Goal: Information Seeking & Learning: Find specific page/section

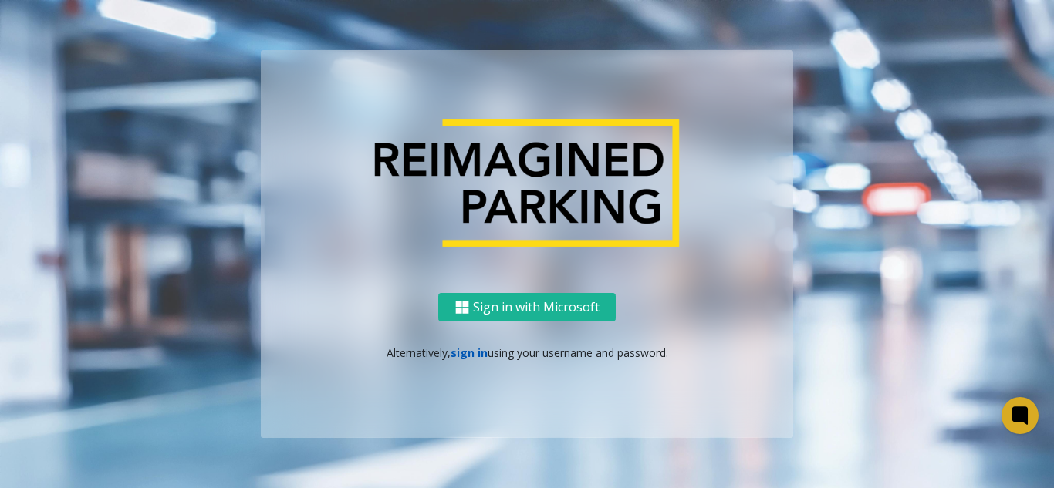
click at [464, 351] on link "sign in" at bounding box center [469, 353] width 37 height 15
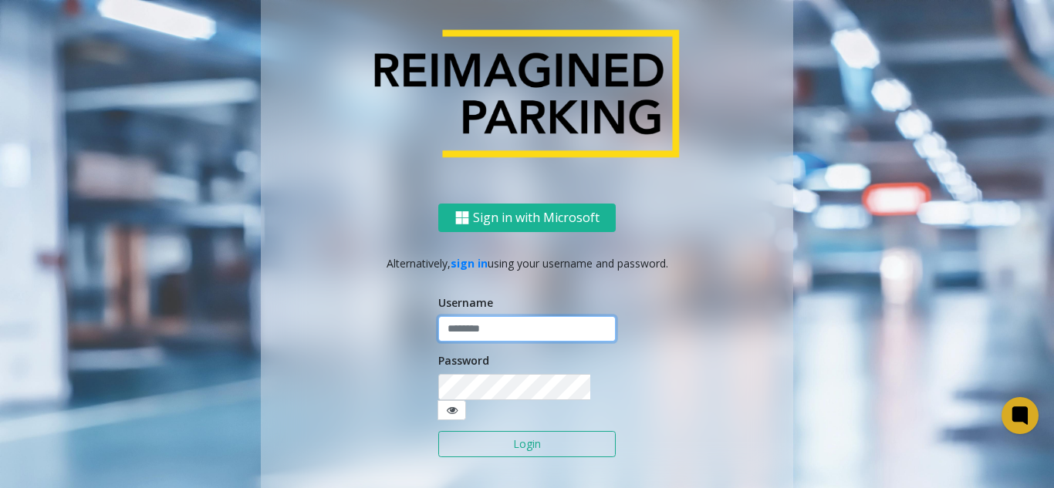
click at [463, 343] on input "text" at bounding box center [526, 329] width 177 height 26
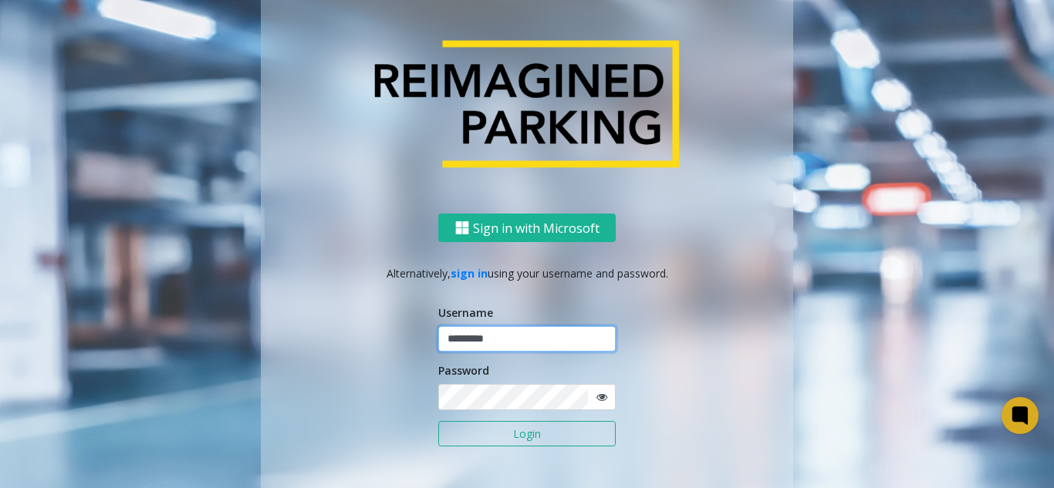
type input "*********"
click at [438, 421] on button "Login" at bounding box center [526, 434] width 177 height 26
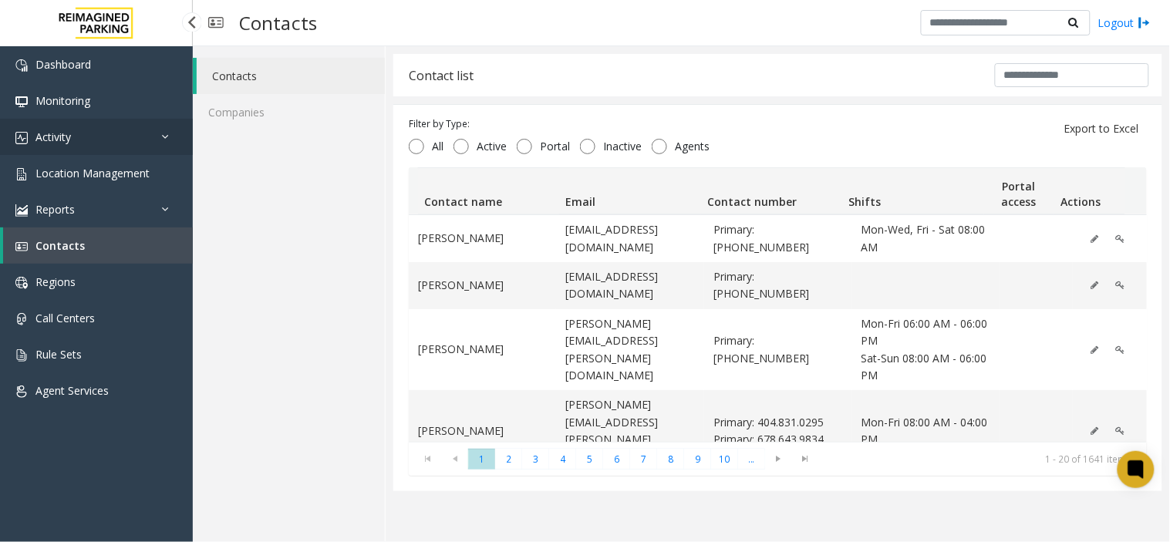
drag, startPoint x: 56, startPoint y: 127, endPoint x: 86, endPoint y: 186, distance: 66.6
click at [56, 127] on link "Activity" at bounding box center [96, 137] width 193 height 36
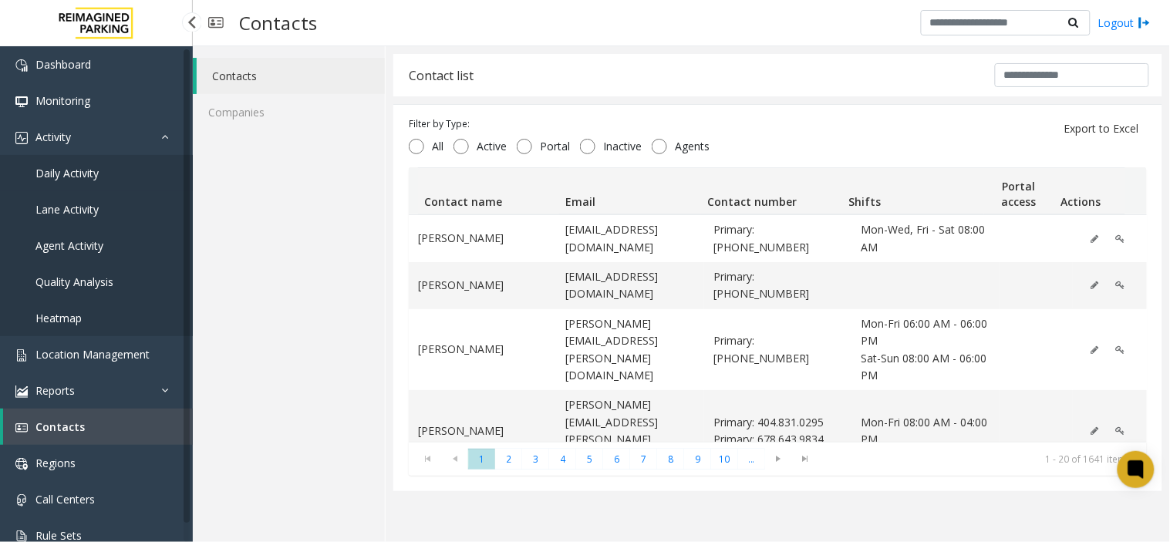
click at [86, 186] on link "Daily Activity" at bounding box center [96, 173] width 193 height 36
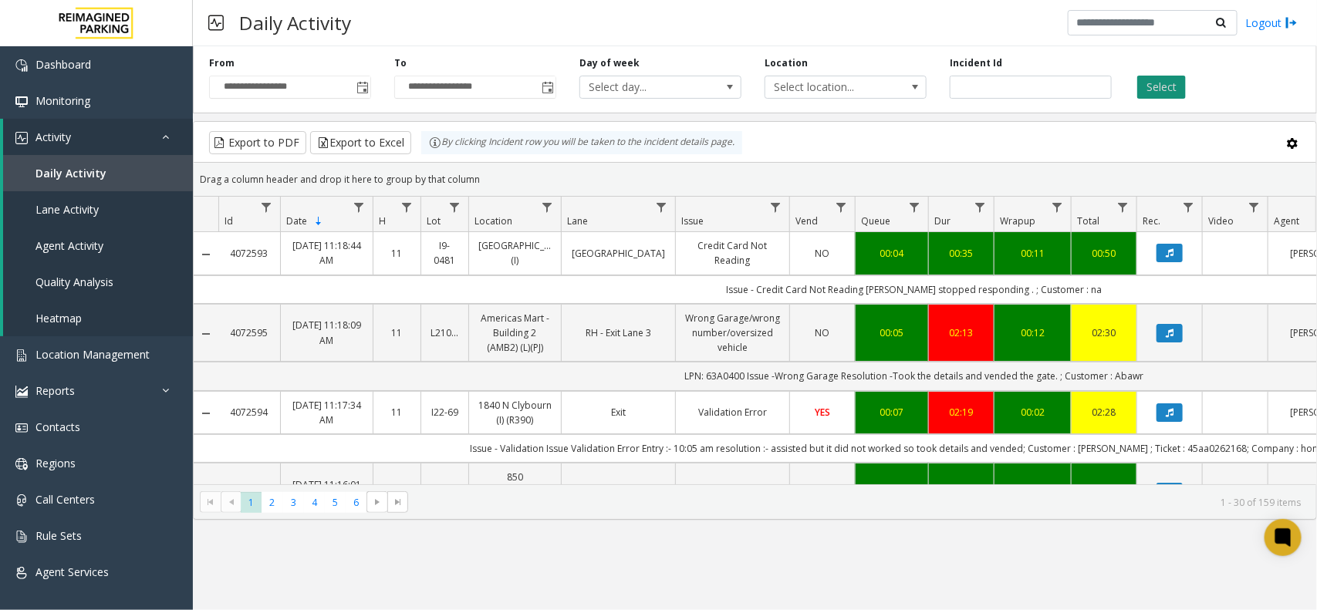
click at [1053, 87] on button "Select" at bounding box center [1161, 87] width 49 height 23
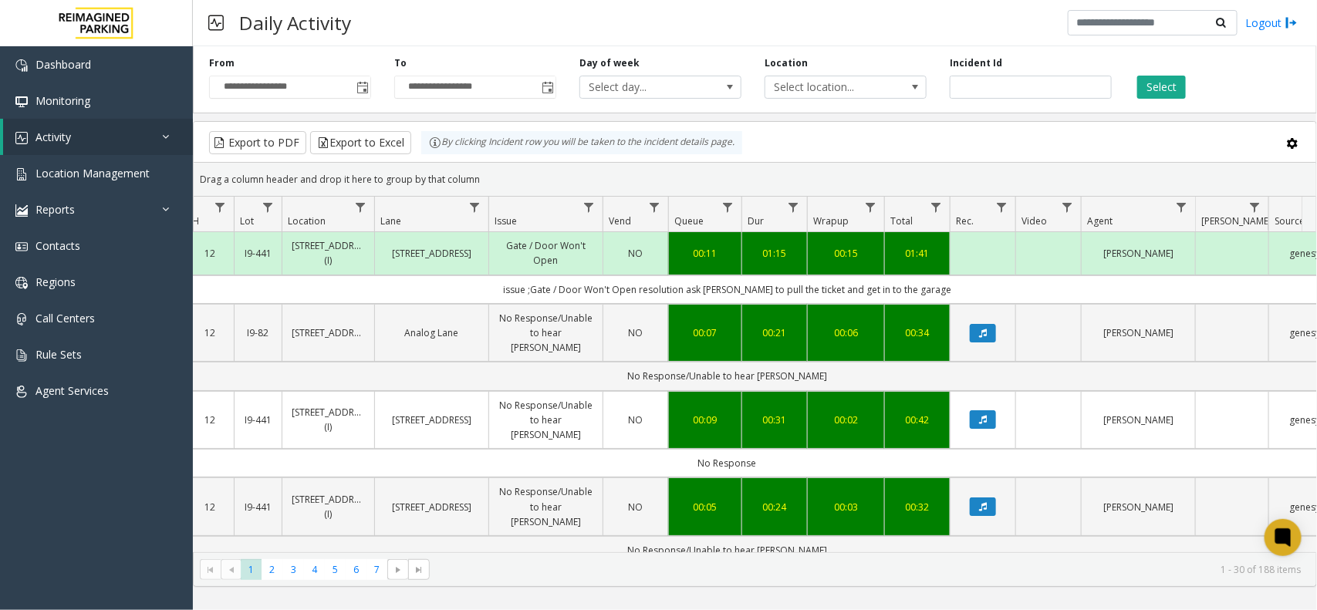
scroll to position [0, 212]
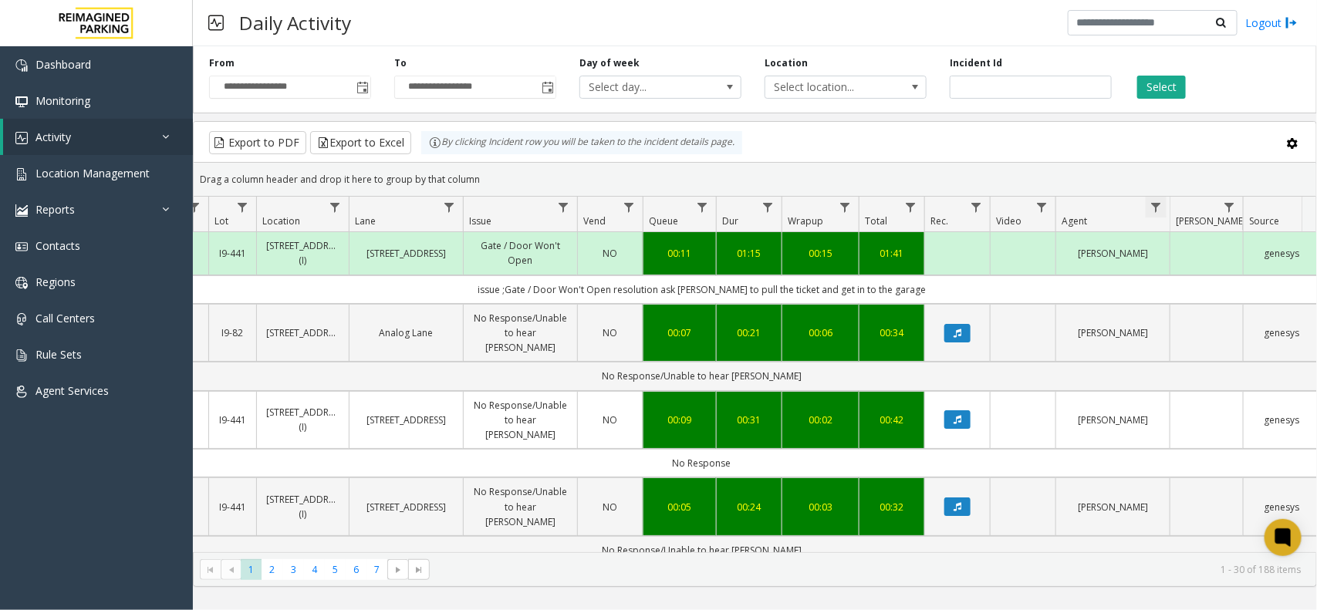
click at [1154, 208] on span "Data table" at bounding box center [1155, 207] width 12 height 12
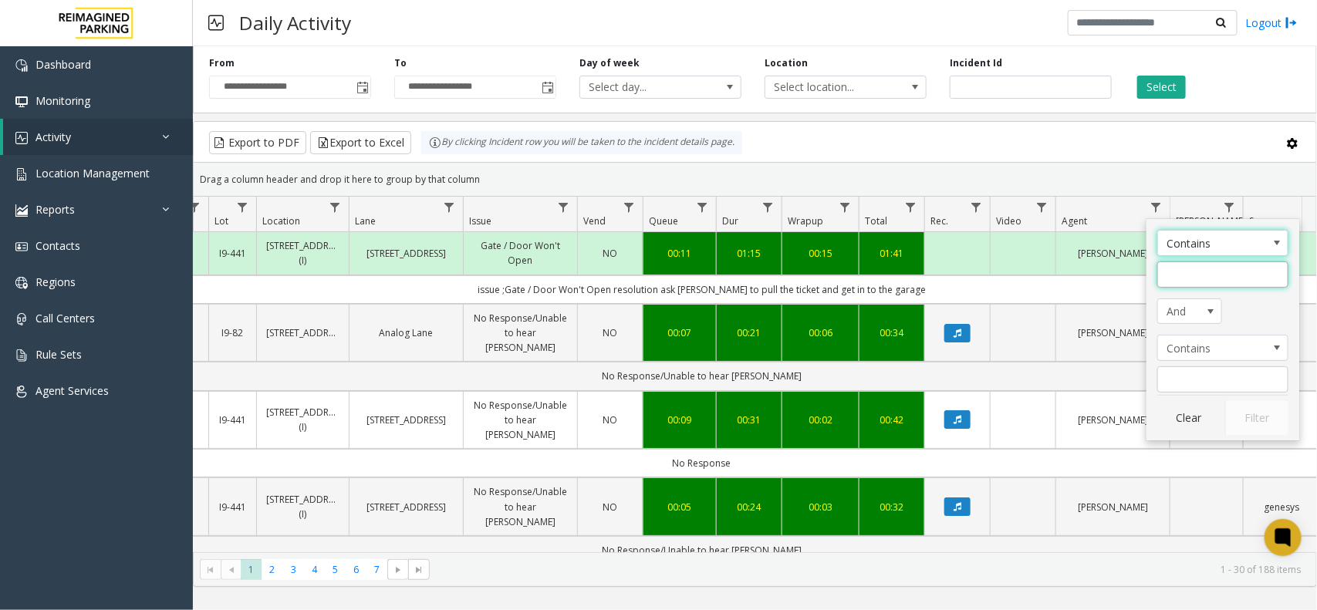
click at [1163, 267] on input "Agent Filter" at bounding box center [1222, 275] width 131 height 26
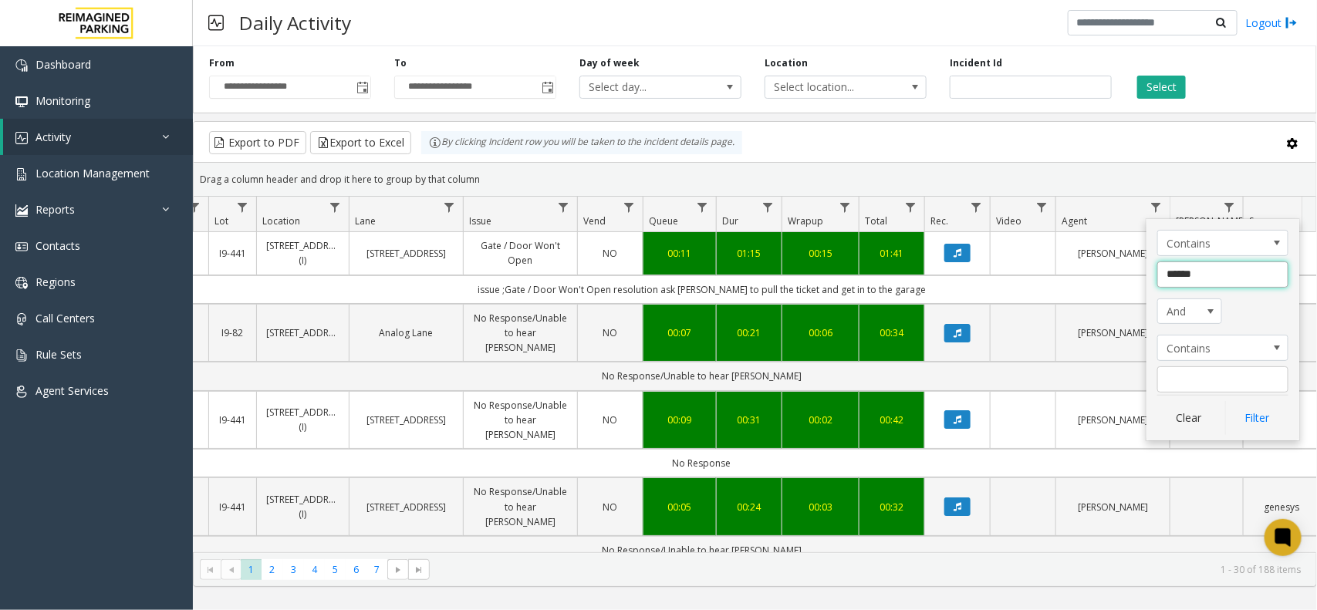
type input "*******"
click button "Filter" at bounding box center [1256, 418] width 63 height 34
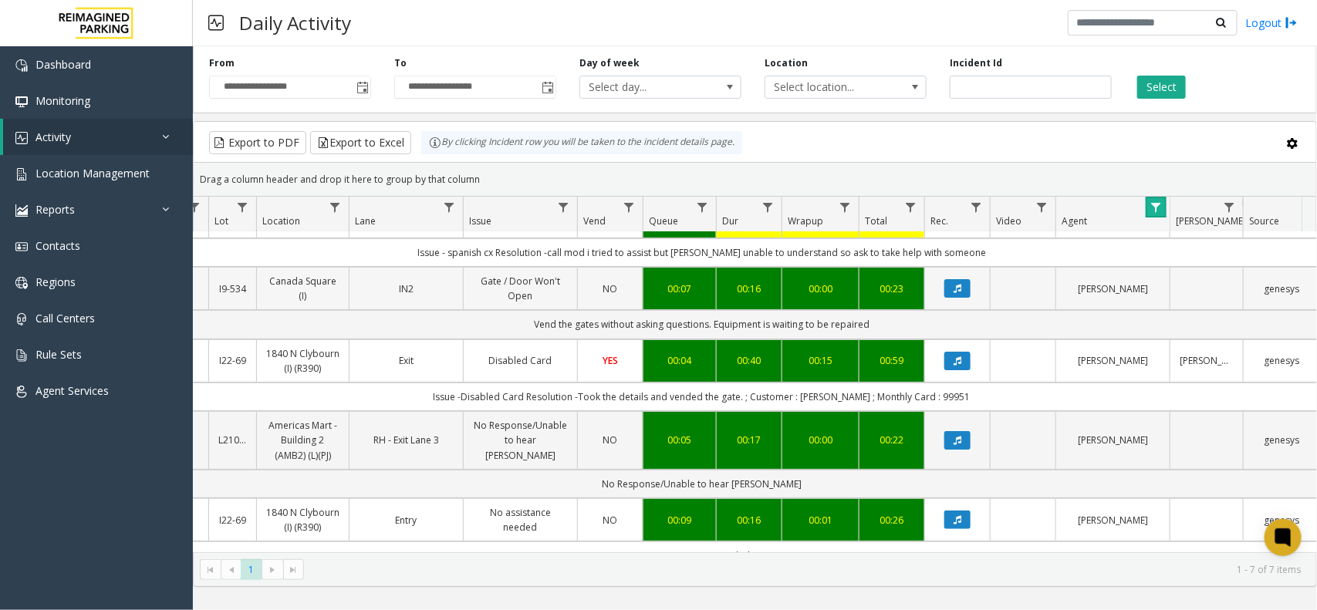
scroll to position [96, 212]
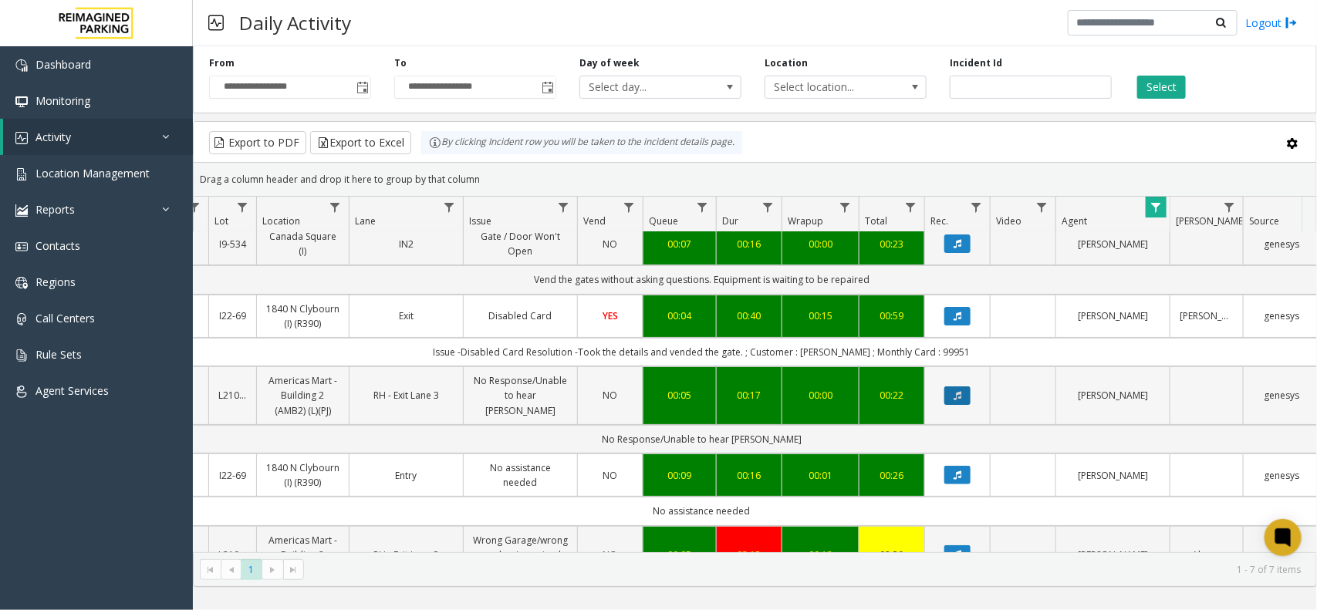
click at [961, 397] on icon "Data table" at bounding box center [957, 395] width 8 height 9
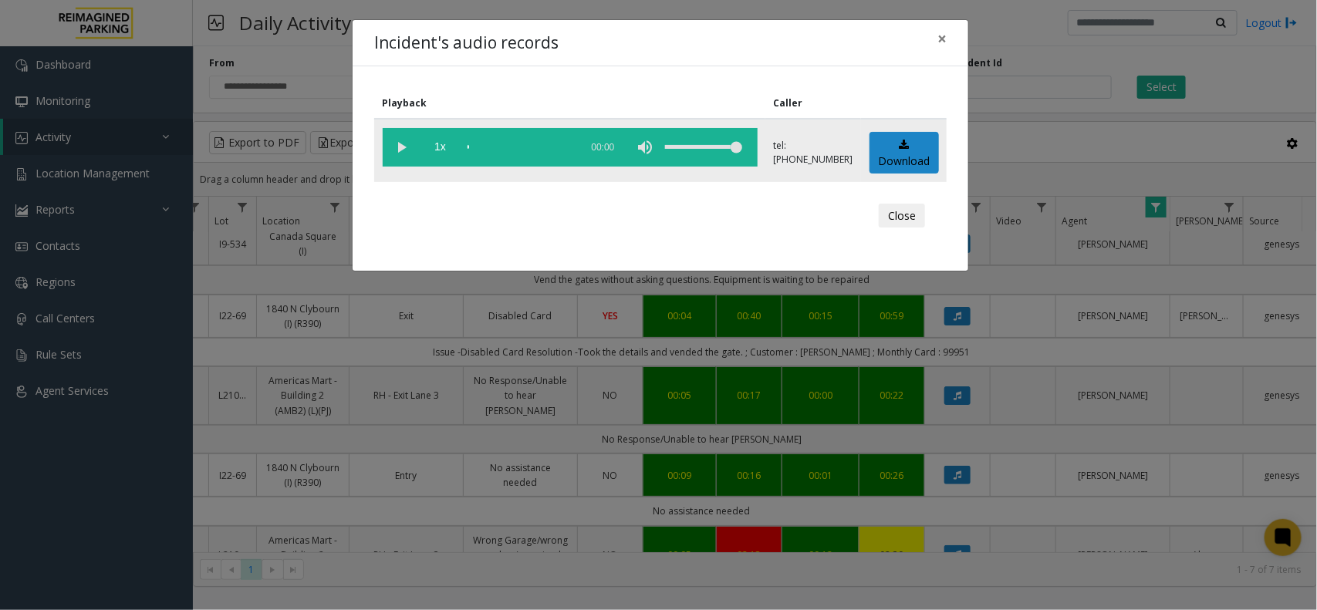
click at [400, 147] on vg-play-pause at bounding box center [402, 147] width 39 height 39
click at [942, 35] on span "×" at bounding box center [941, 39] width 9 height 22
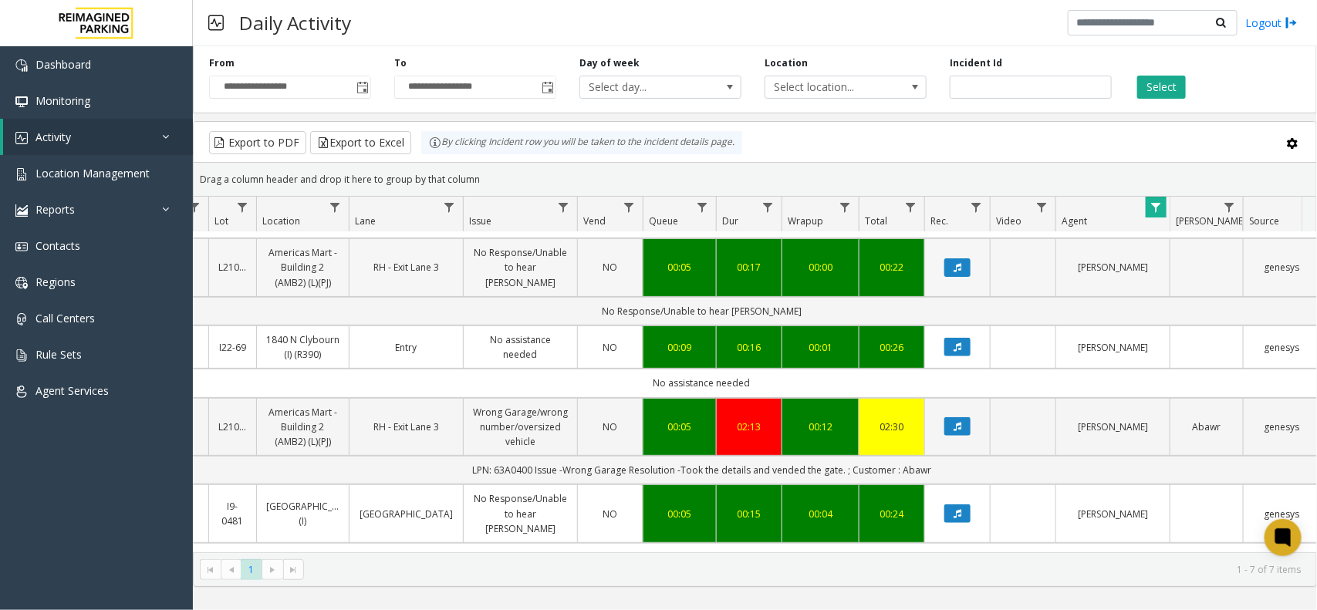
scroll to position [263, 212]
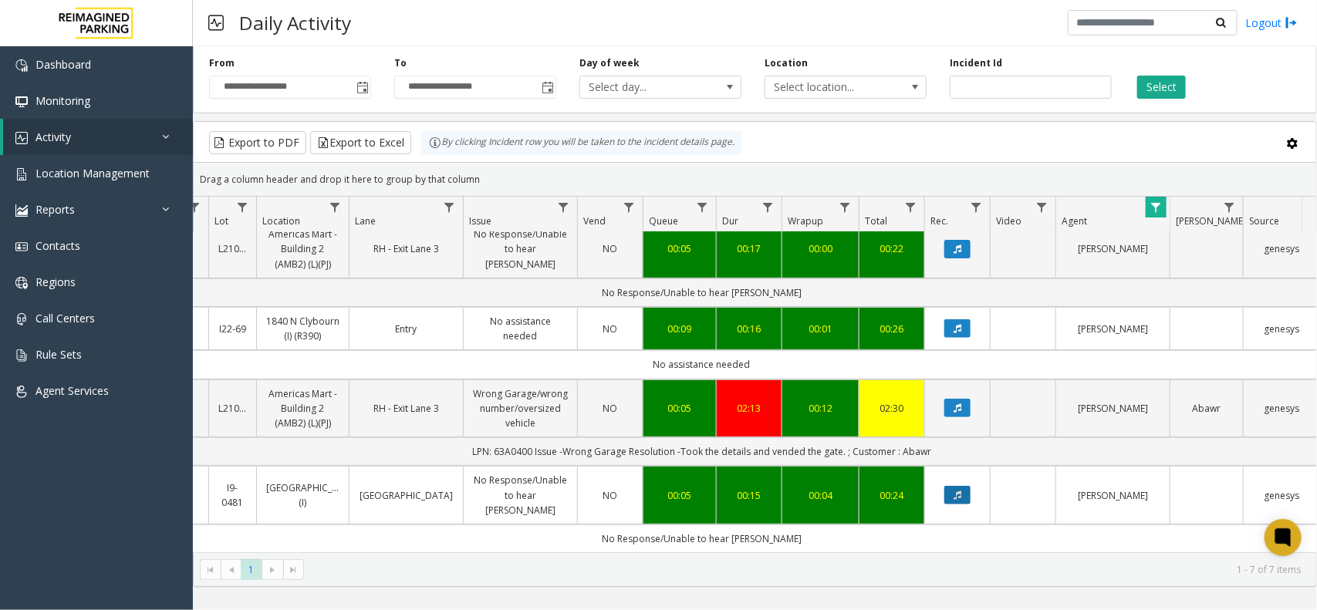
click at [958, 491] on icon "Data table" at bounding box center [957, 495] width 8 height 9
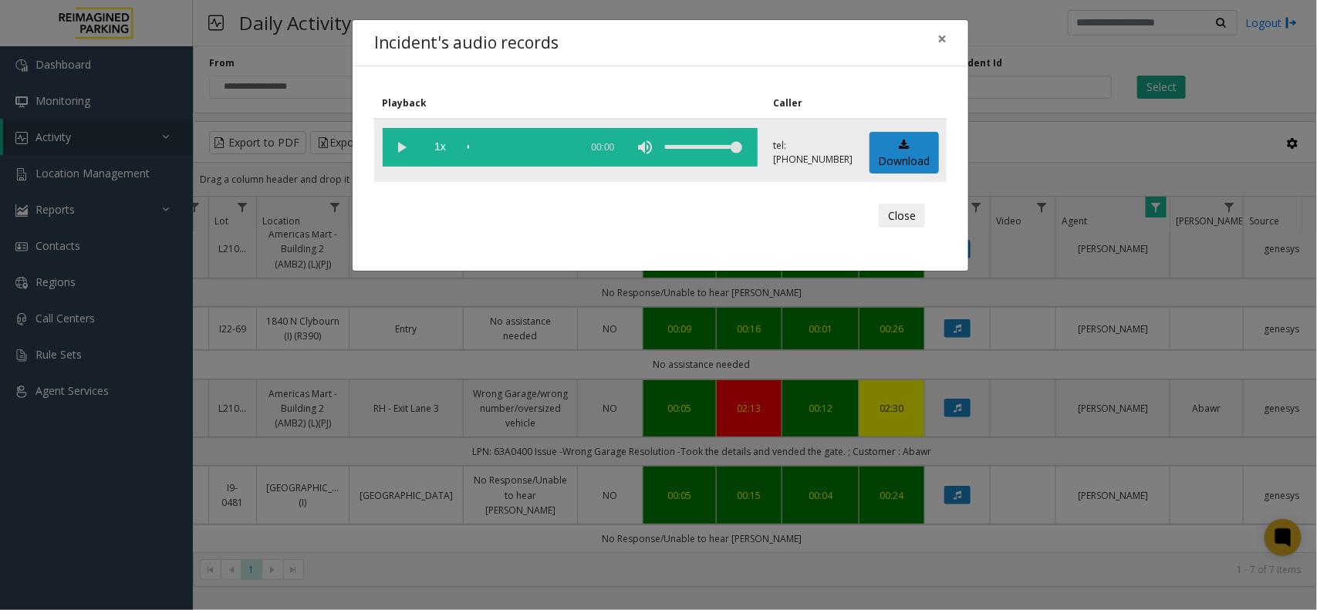
click at [397, 141] on vg-play-pause at bounding box center [402, 147] width 39 height 39
click at [943, 41] on span "×" at bounding box center [941, 39] width 9 height 22
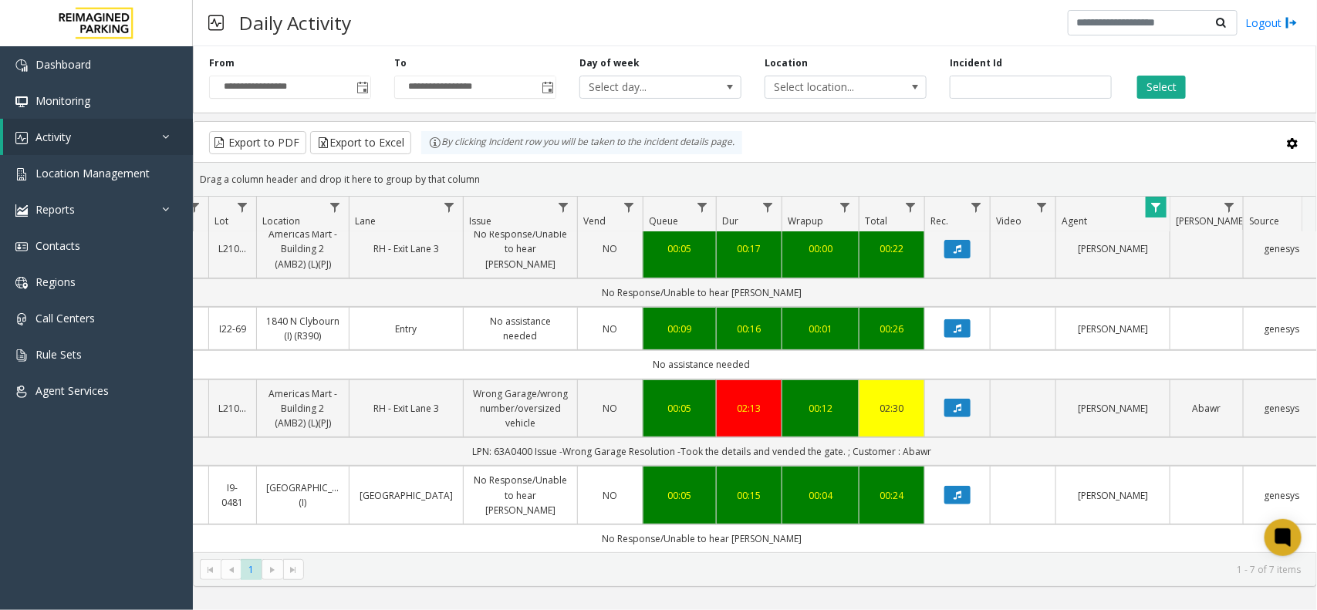
scroll to position [0, 212]
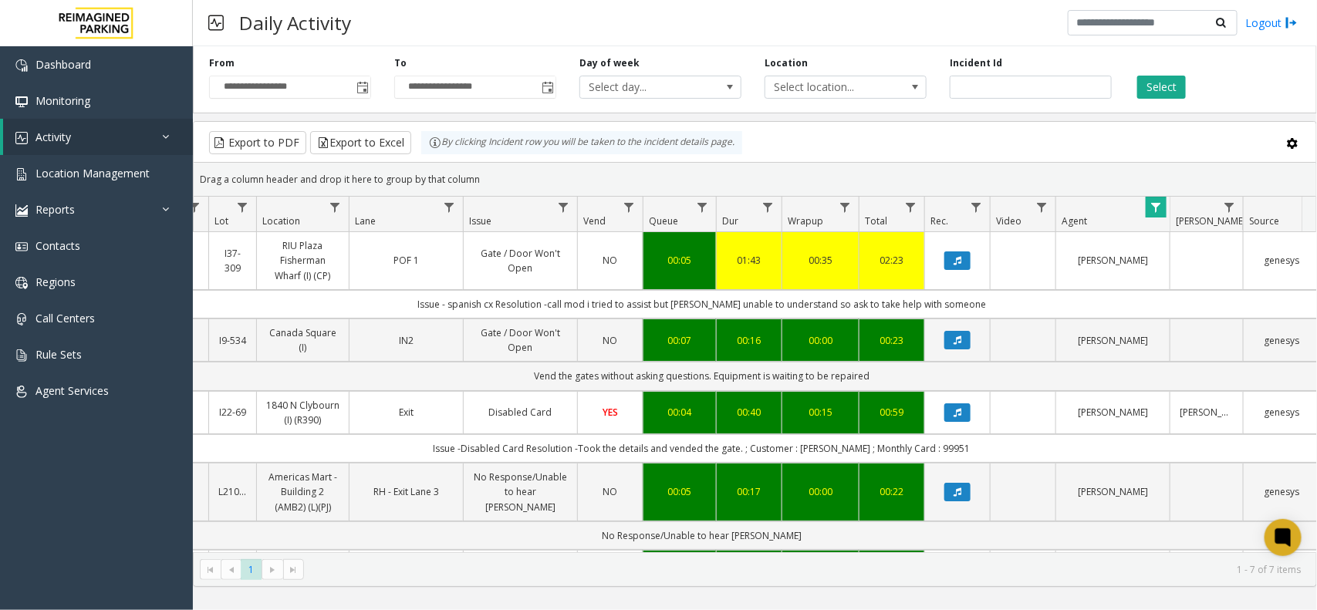
click at [1153, 205] on span "Data table" at bounding box center [1155, 207] width 12 height 12
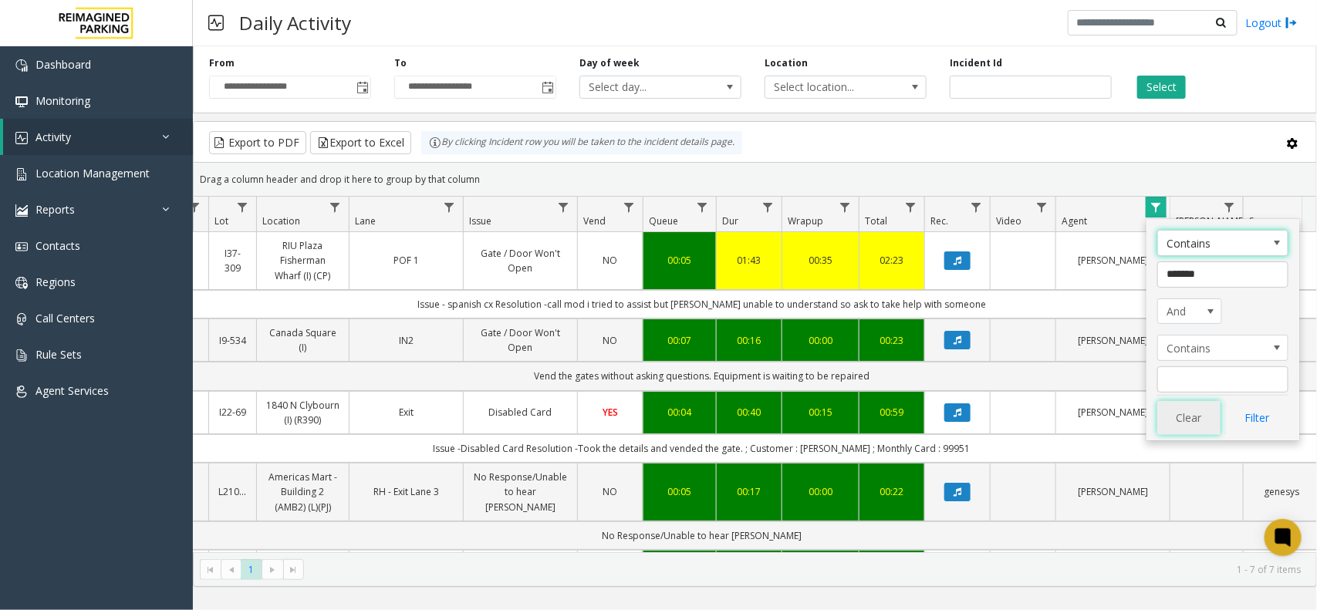
click at [1174, 417] on button "Clear" at bounding box center [1188, 418] width 63 height 34
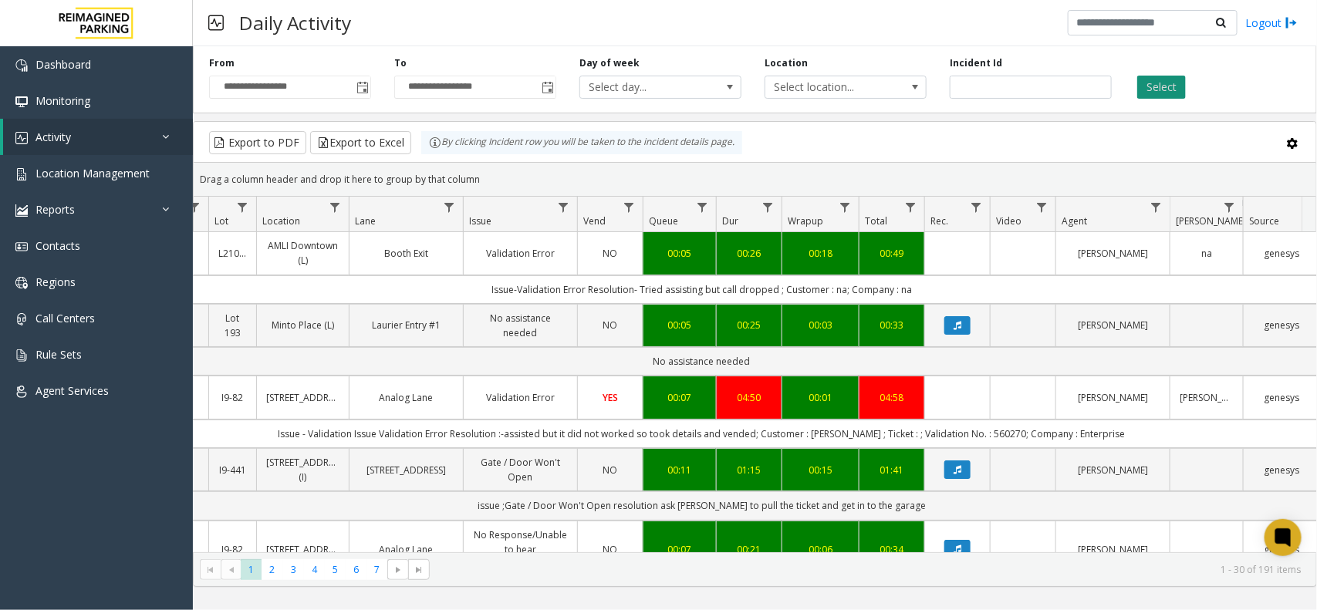
click at [1151, 89] on button "Select" at bounding box center [1161, 87] width 49 height 23
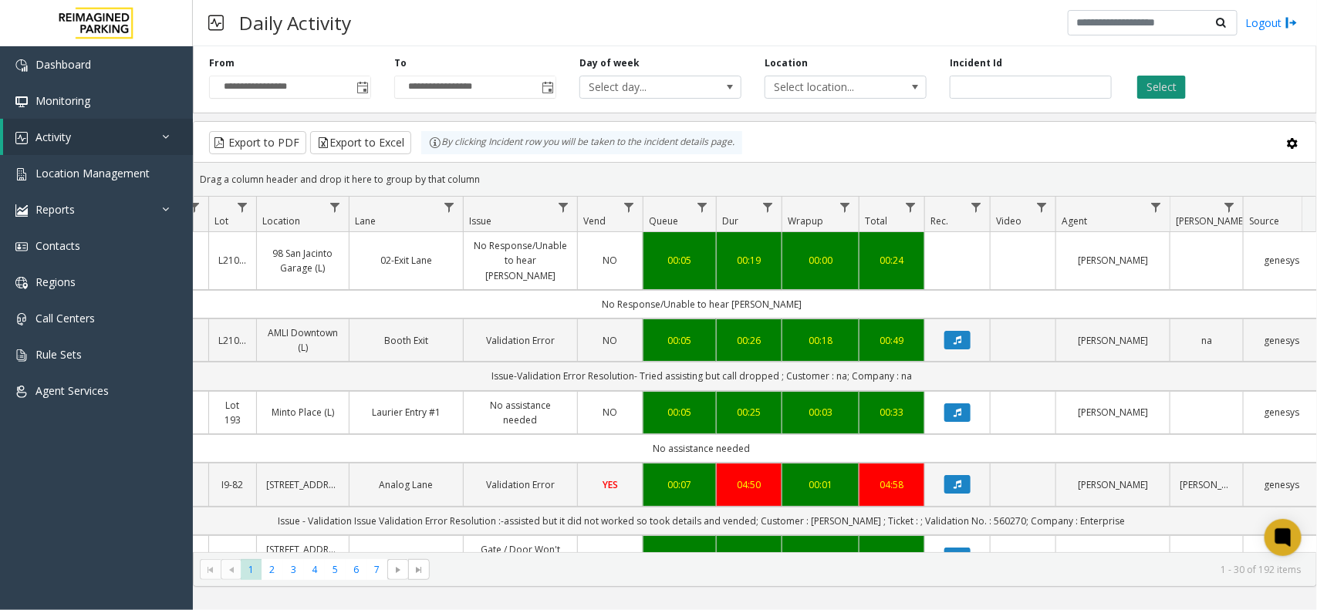
click at [1171, 91] on button "Select" at bounding box center [1161, 87] width 49 height 23
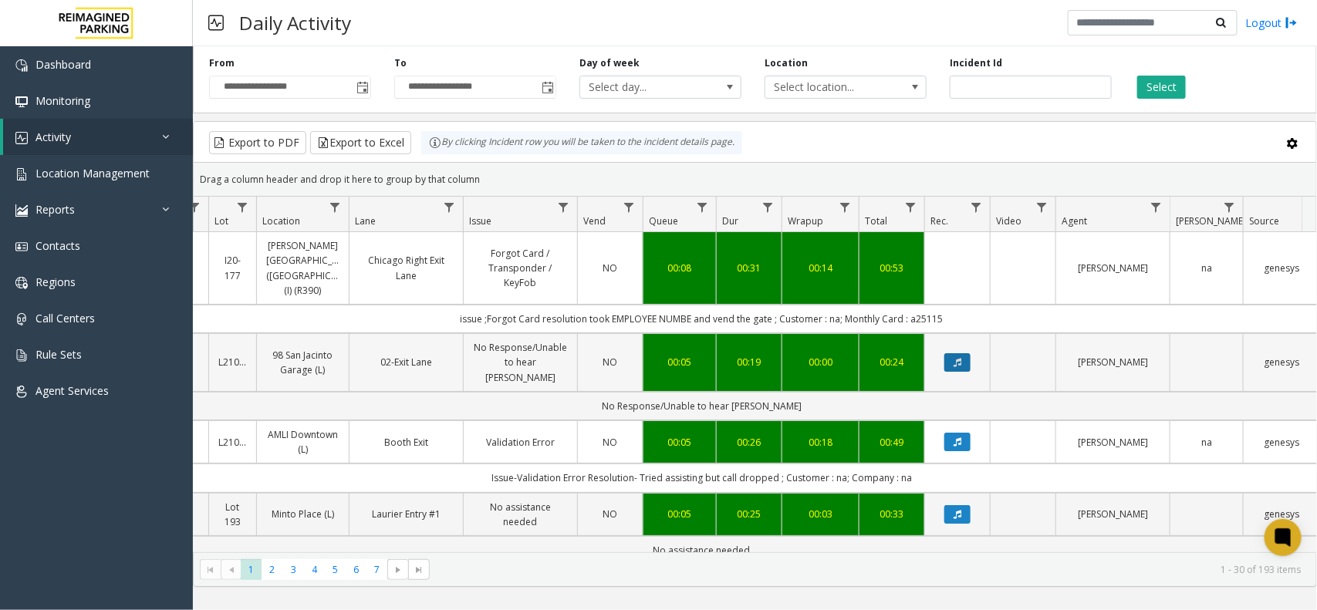
click at [969, 353] on button "Data table" at bounding box center [957, 362] width 26 height 19
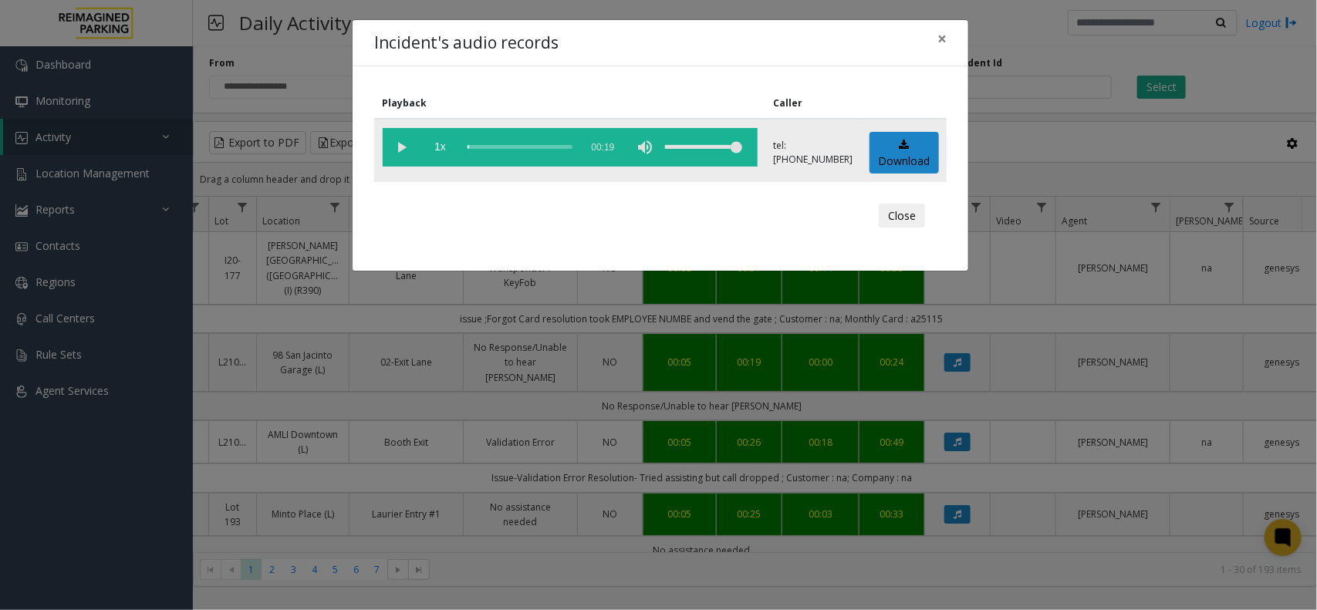
click at [403, 143] on vg-play-pause at bounding box center [402, 147] width 39 height 39
click at [932, 40] on button "×" at bounding box center [941, 39] width 31 height 38
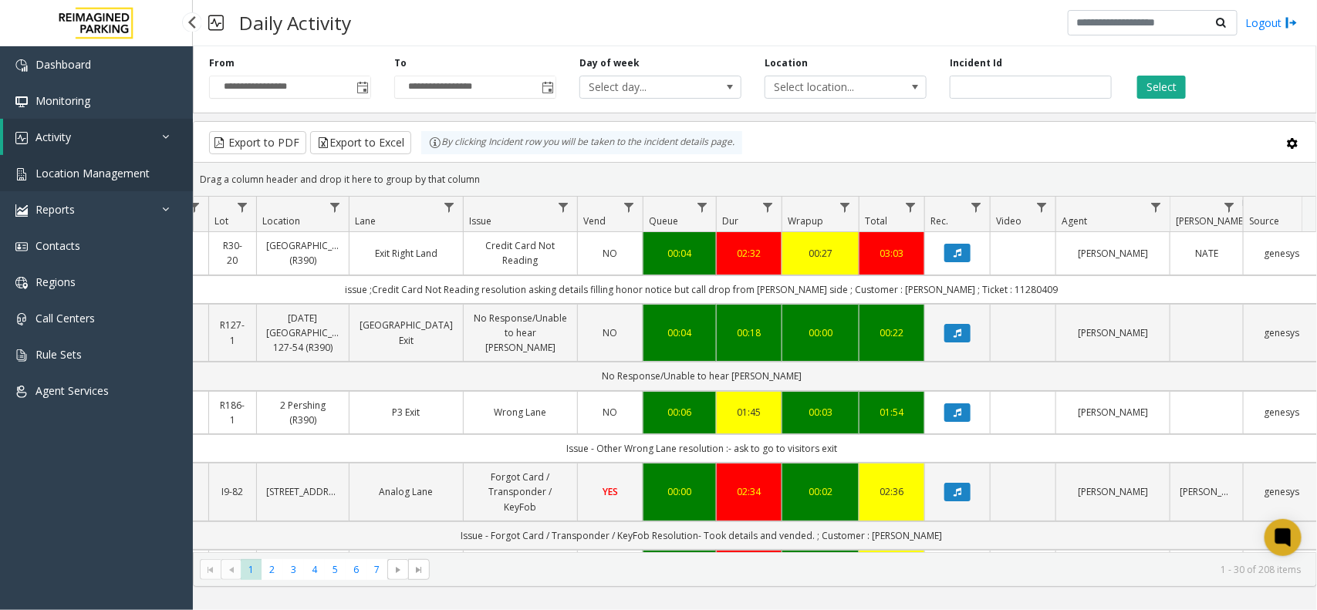
click at [83, 167] on span "Location Management" at bounding box center [92, 173] width 114 height 15
click at [152, 174] on link "Location Management" at bounding box center [96, 173] width 193 height 36
click at [136, 168] on app-root "**********" at bounding box center [658, 305] width 1317 height 610
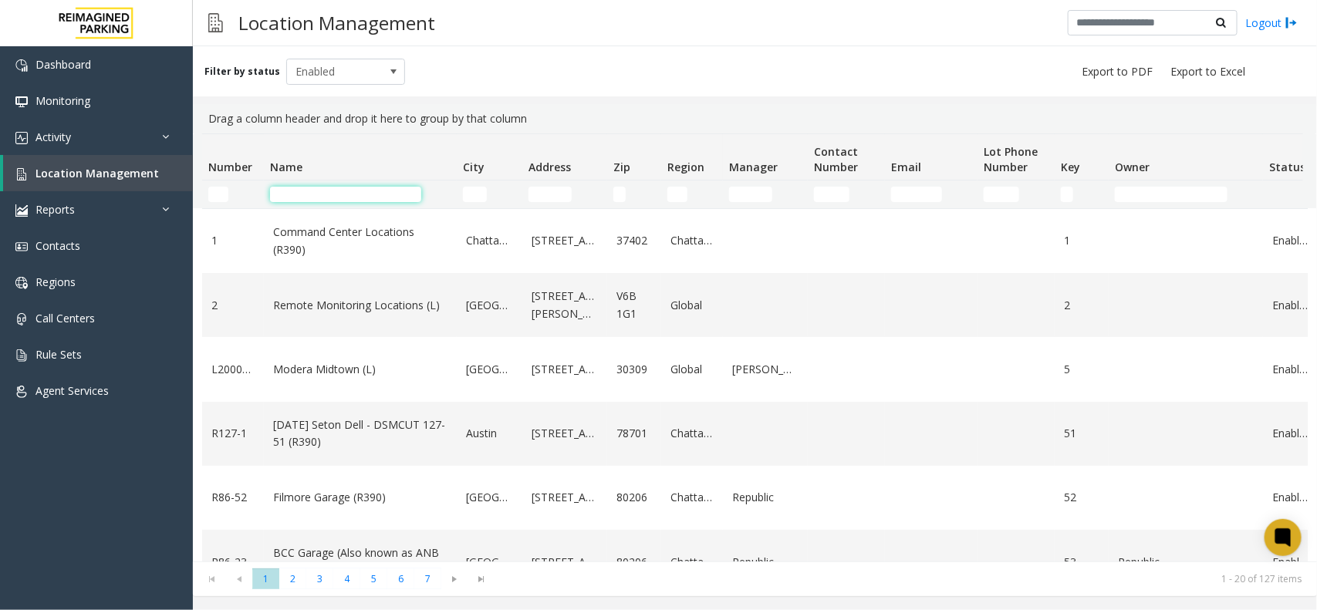
click at [337, 191] on input "Name Filter" at bounding box center [345, 194] width 151 height 15
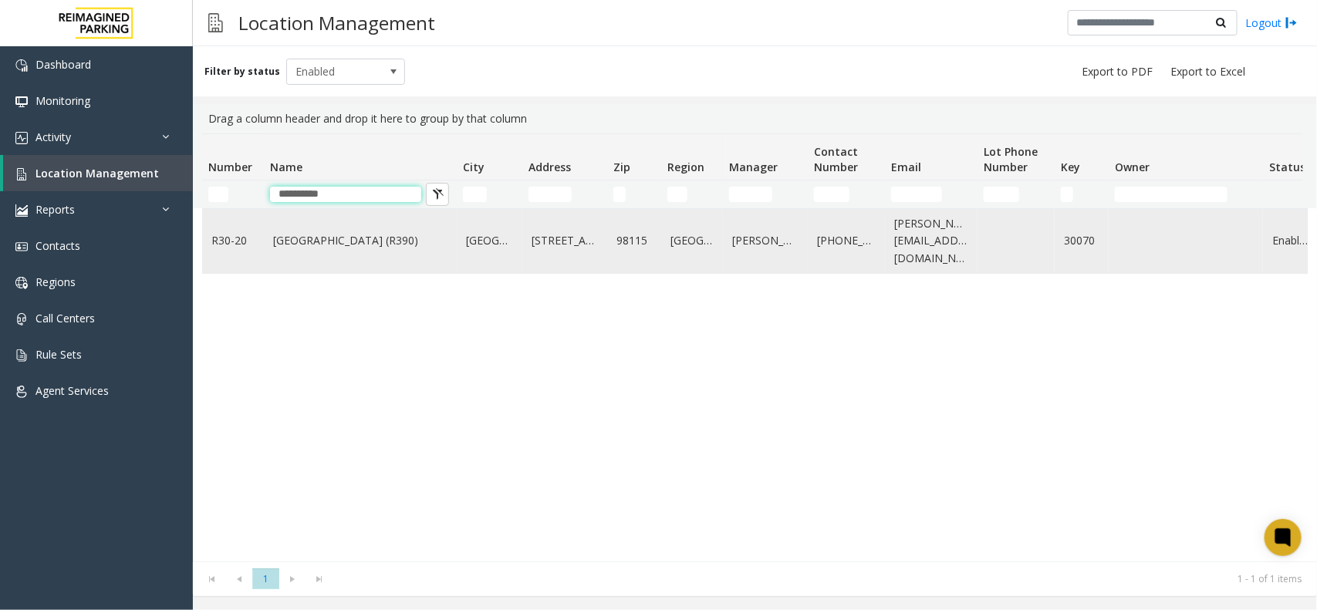
type input "**********"
click at [355, 261] on td "[GEOGRAPHIC_DATA] (R390)" at bounding box center [360, 241] width 193 height 64
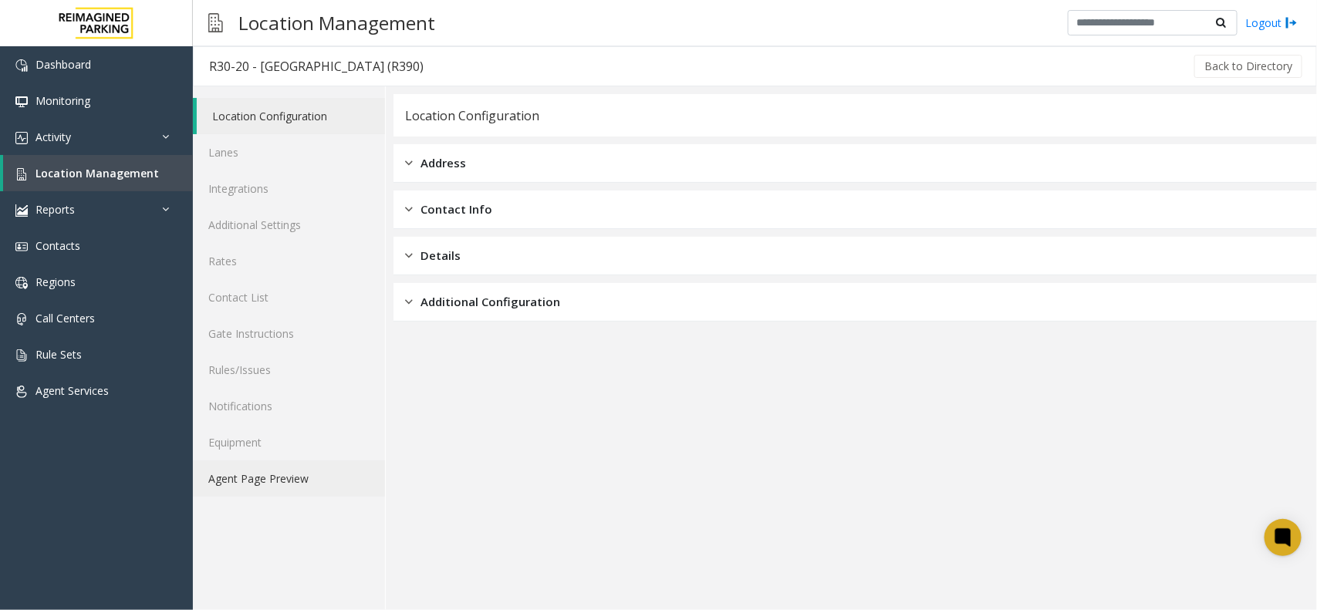
click at [302, 486] on link "Agent Page Preview" at bounding box center [289, 479] width 192 height 36
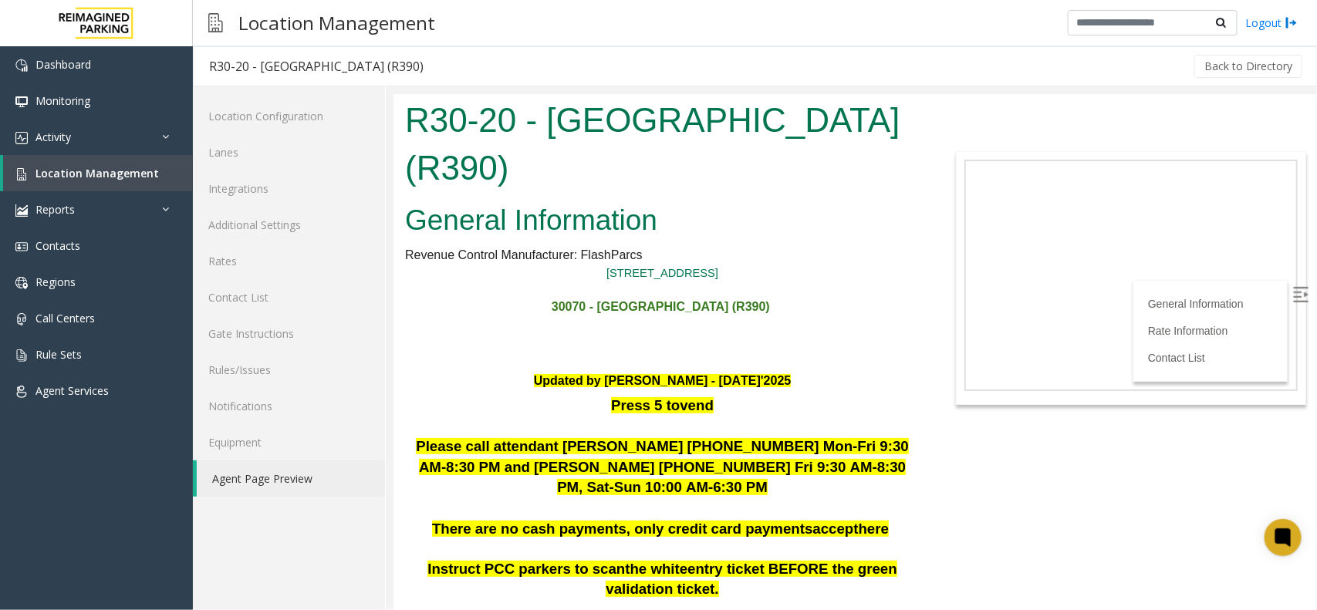
scroll to position [289, 0]
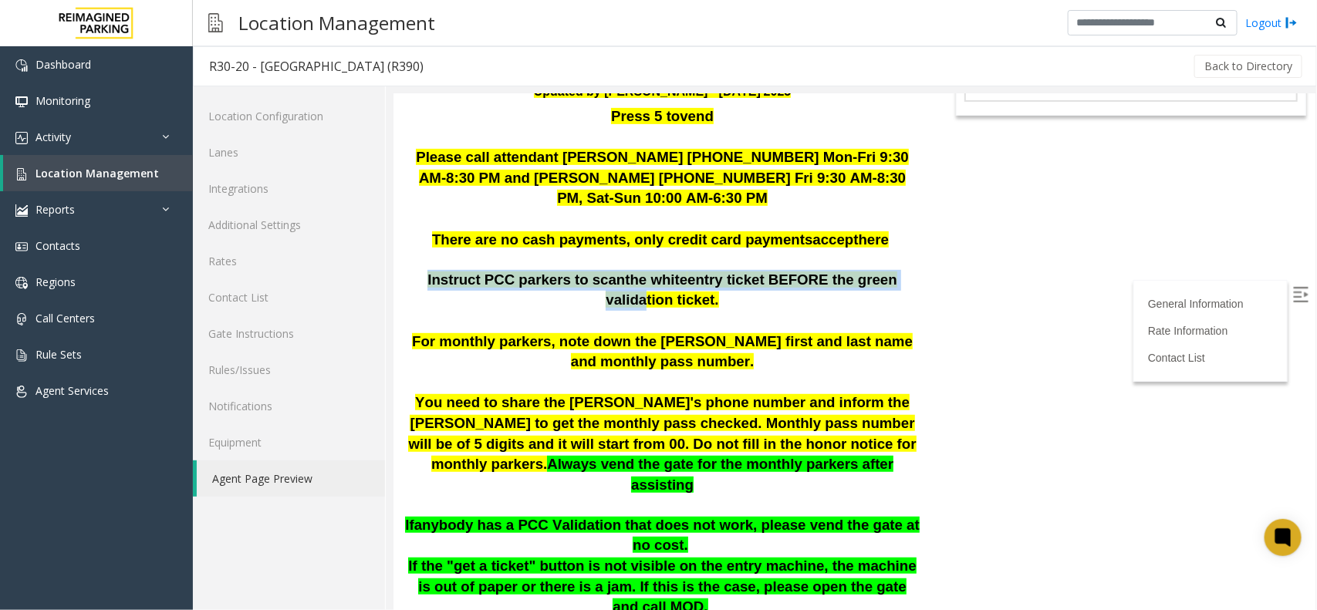
drag, startPoint x: 420, startPoint y: 275, endPoint x: 861, endPoint y: 277, distance: 440.5
click at [861, 277] on span "Instruct PCC parkers to scan the white entry ticket BEFORE the green validation…" at bounding box center [662, 289] width 470 height 37
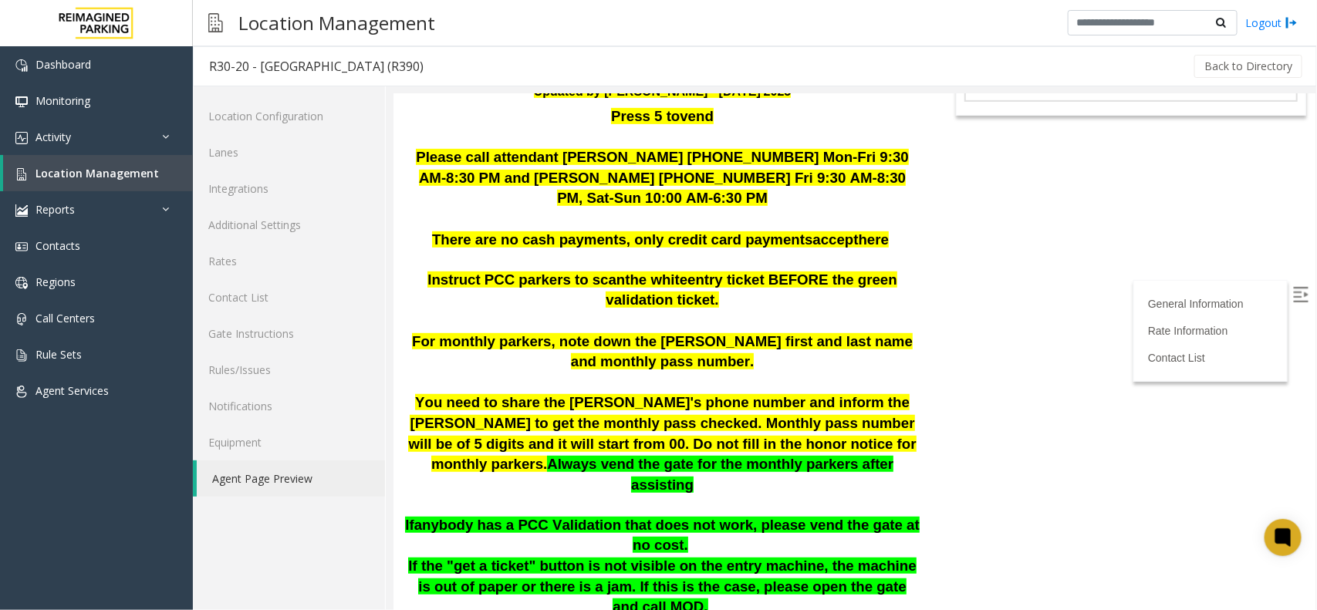
click at [842, 310] on p at bounding box center [661, 320] width 515 height 21
drag, startPoint x: 672, startPoint y: 298, endPoint x: 632, endPoint y: 294, distance: 40.3
click at [632, 294] on p "Instruct PCC parkers to scan the white entry ticket BEFORE the green validation…" at bounding box center [661, 289] width 515 height 41
click at [623, 294] on p "Instruct PCC parkers to scan the white entry ticket BEFORE the green validation…" at bounding box center [661, 289] width 515 height 41
drag, startPoint x: 537, startPoint y: 408, endPoint x: 696, endPoint y: 414, distance: 159.0
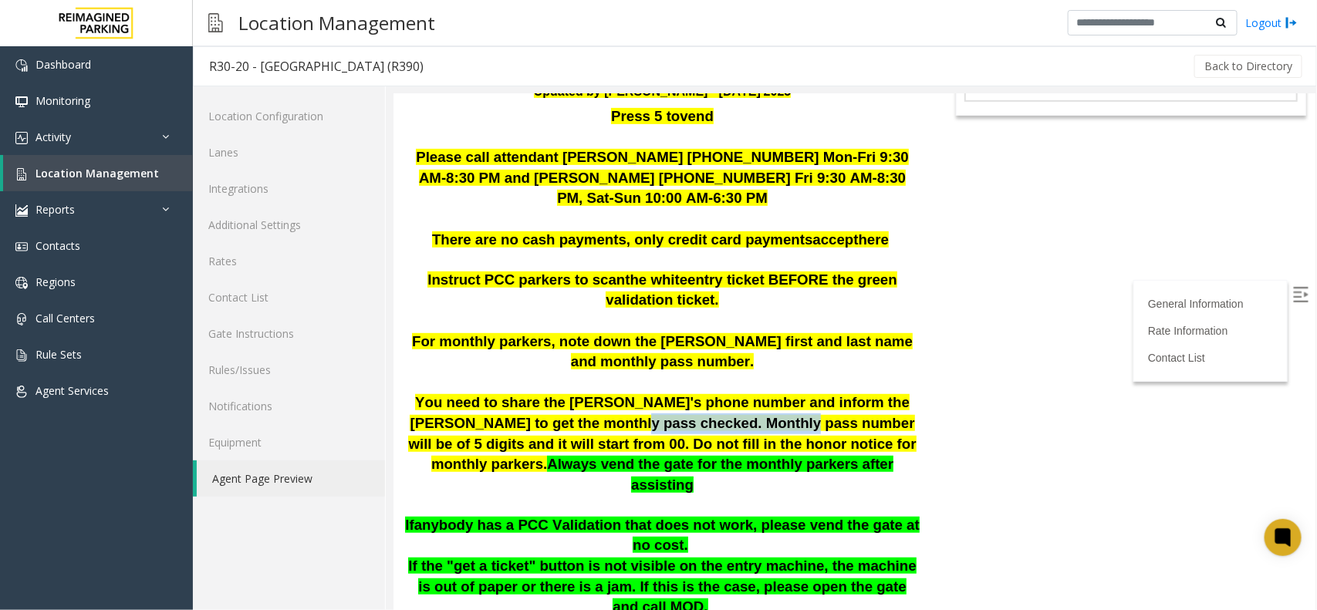
click at [696, 414] on span "You need to share the [PERSON_NAME]'s phone number and inform the [PERSON_NAME]…" at bounding box center [661, 432] width 508 height 78
click at [748, 414] on span "You need to share the [PERSON_NAME]'s phone number and inform the [PERSON_NAME]…" at bounding box center [661, 432] width 508 height 78
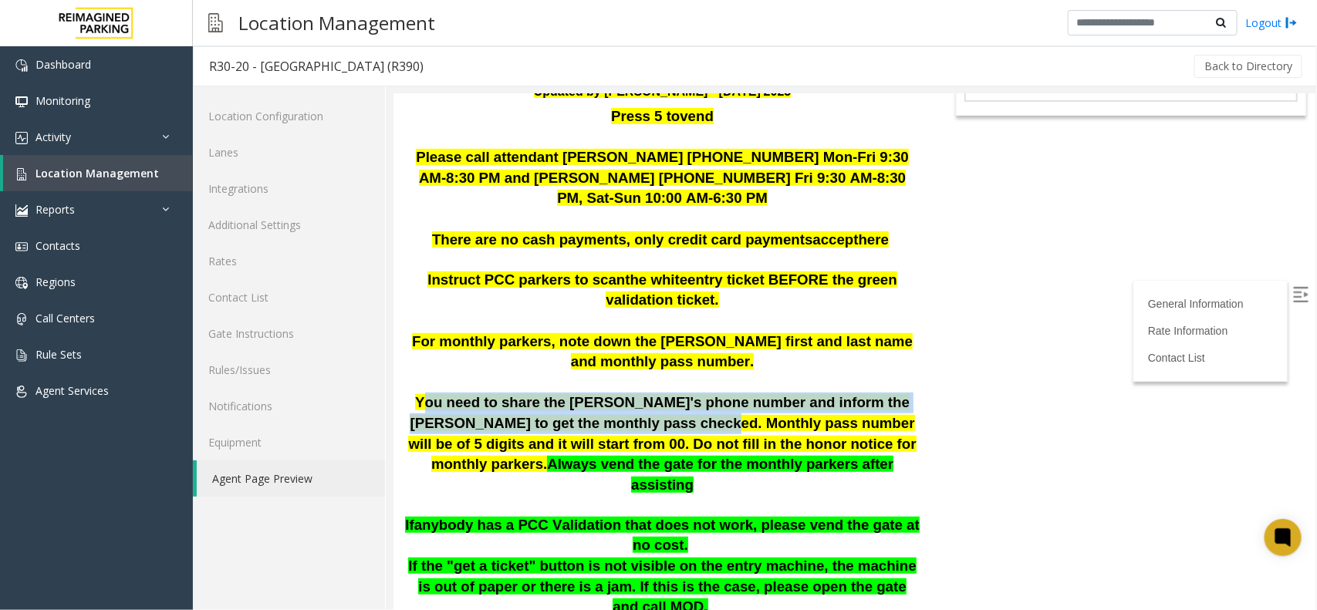
drag, startPoint x: 424, startPoint y: 397, endPoint x: 642, endPoint y: 418, distance: 218.6
click at [618, 418] on span "You need to share the [PERSON_NAME]'s phone number and inform the [PERSON_NAME]…" at bounding box center [661, 432] width 508 height 78
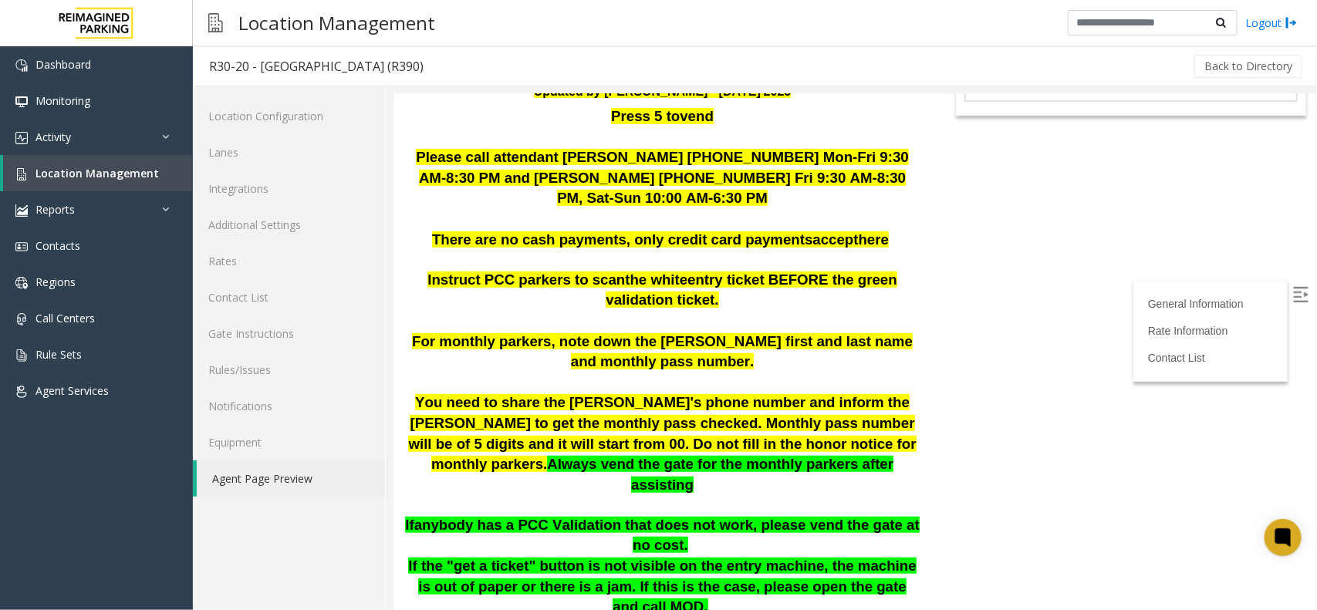
click at [680, 418] on span "You need to share the [PERSON_NAME]'s phone number and inform the [PERSON_NAME]…" at bounding box center [661, 432] width 508 height 78
click at [105, 143] on link "Activity" at bounding box center [96, 137] width 193 height 36
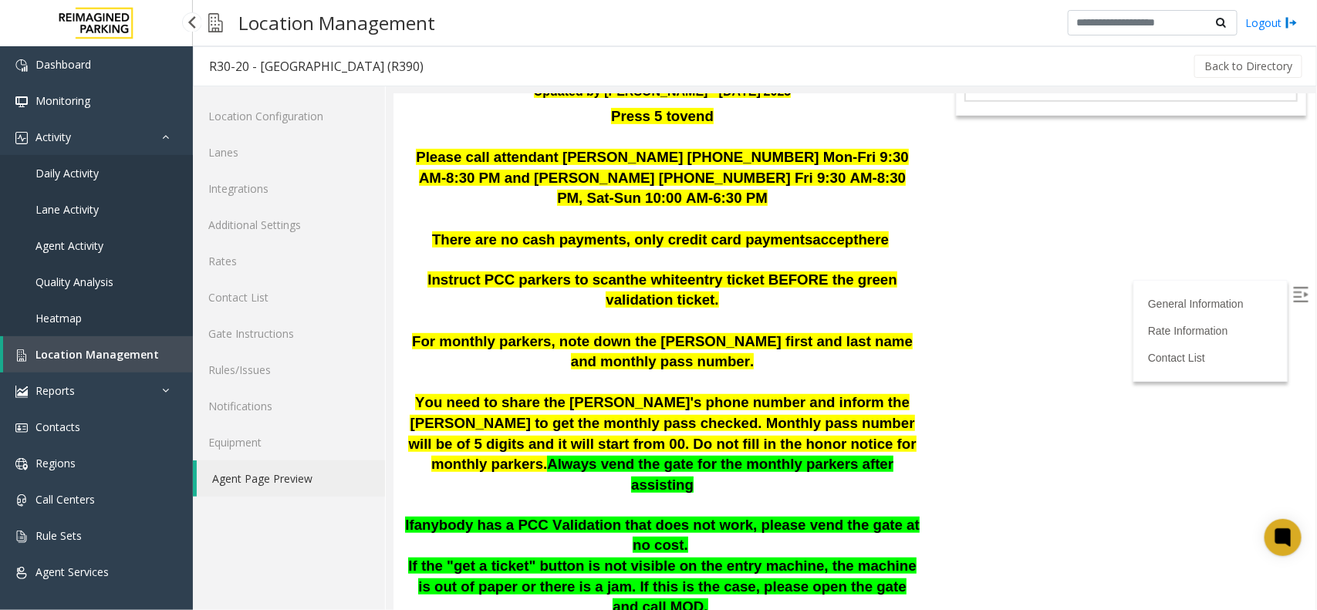
click at [105, 167] on link "Daily Activity" at bounding box center [96, 173] width 193 height 36
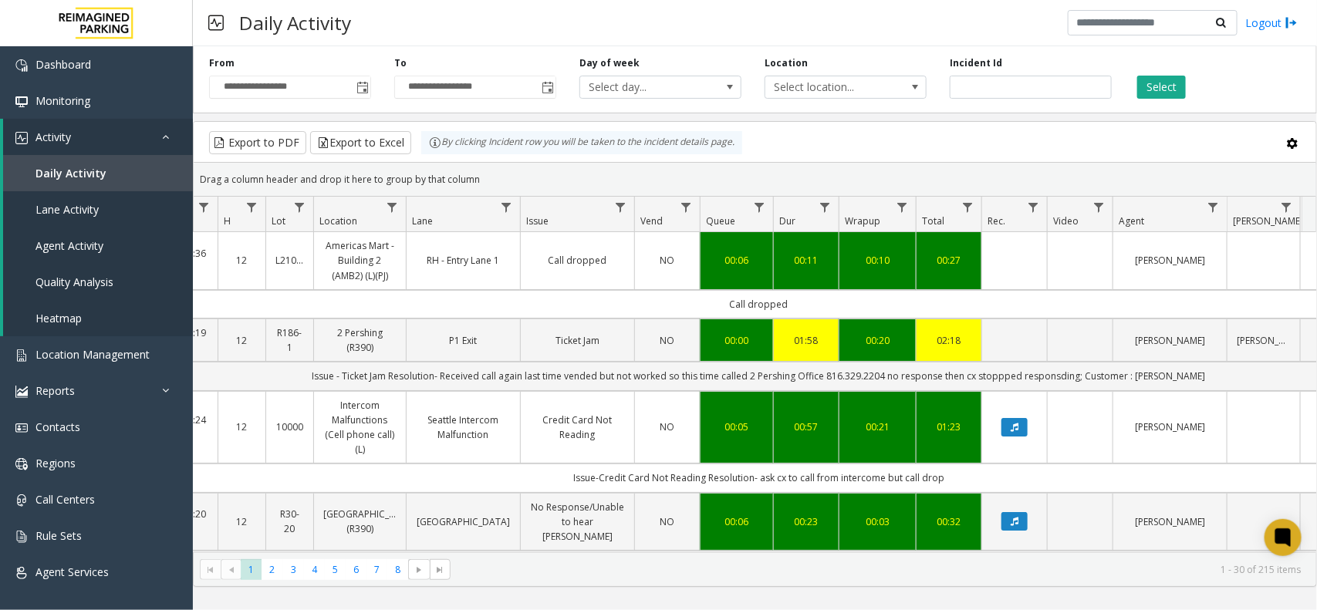
scroll to position [0, 191]
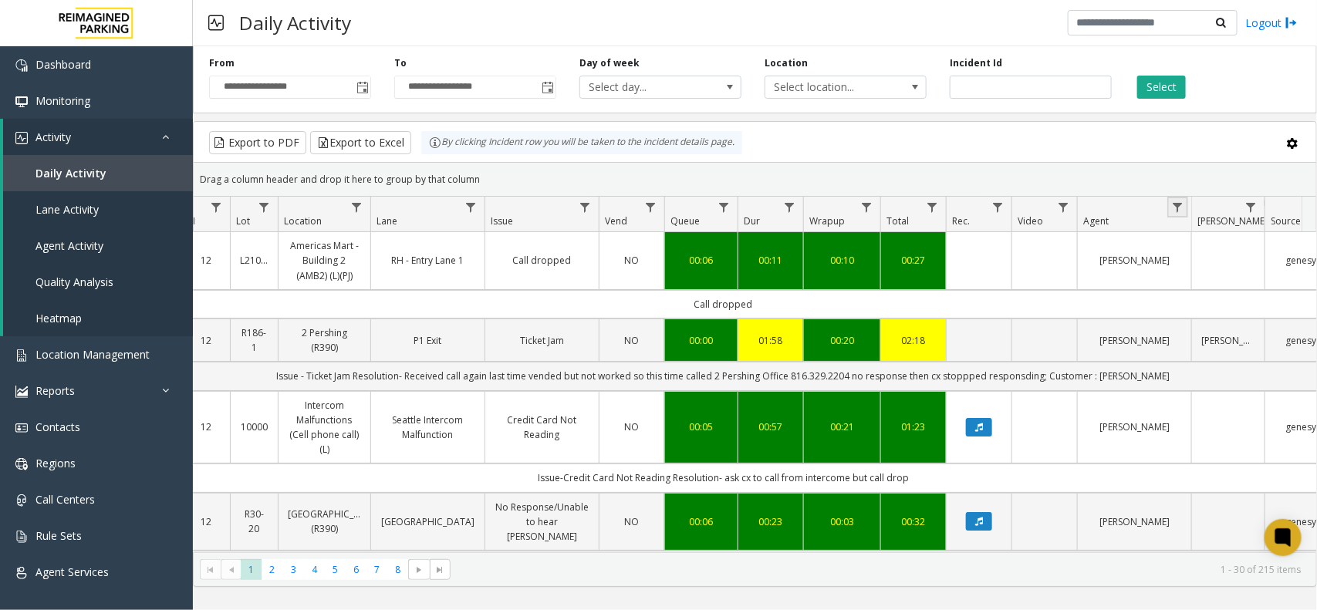
click at [1173, 201] on link "Data table" at bounding box center [1177, 207] width 21 height 21
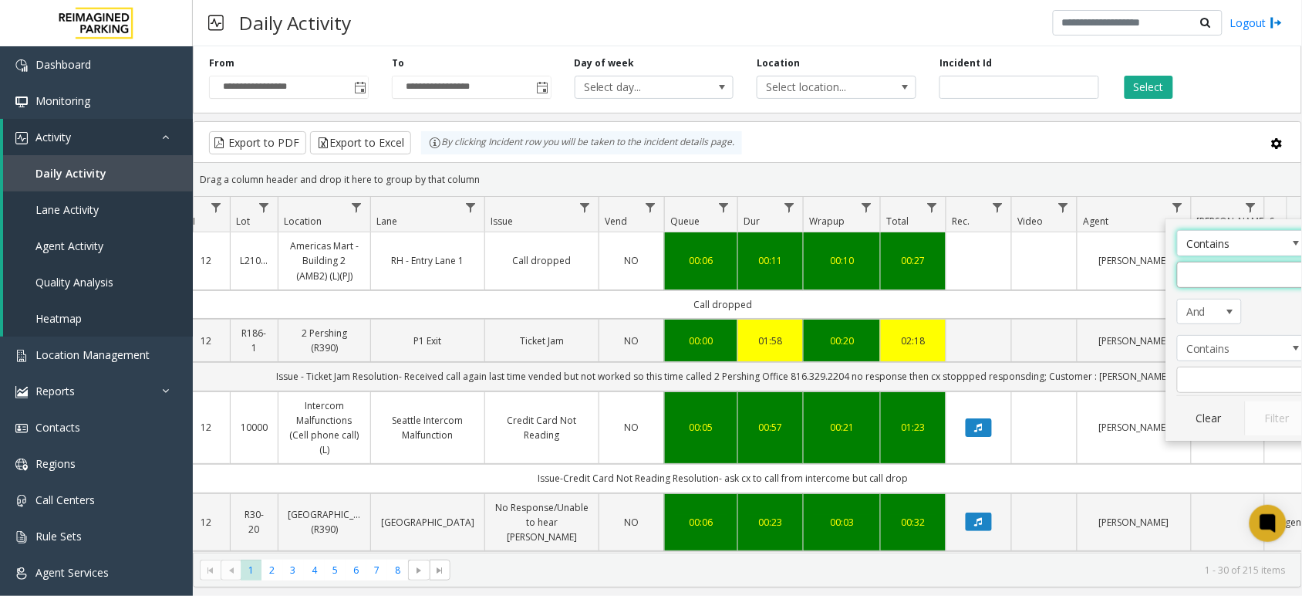
click at [1206, 278] on input "Agent Filter" at bounding box center [1242, 275] width 131 height 26
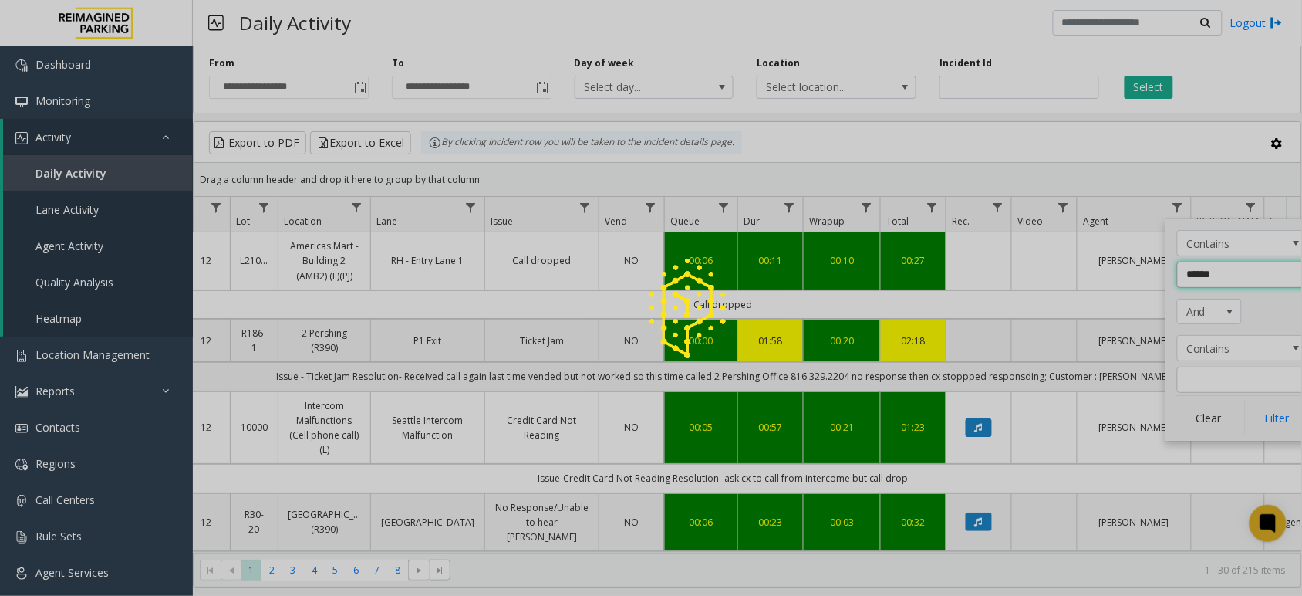
type input "*******"
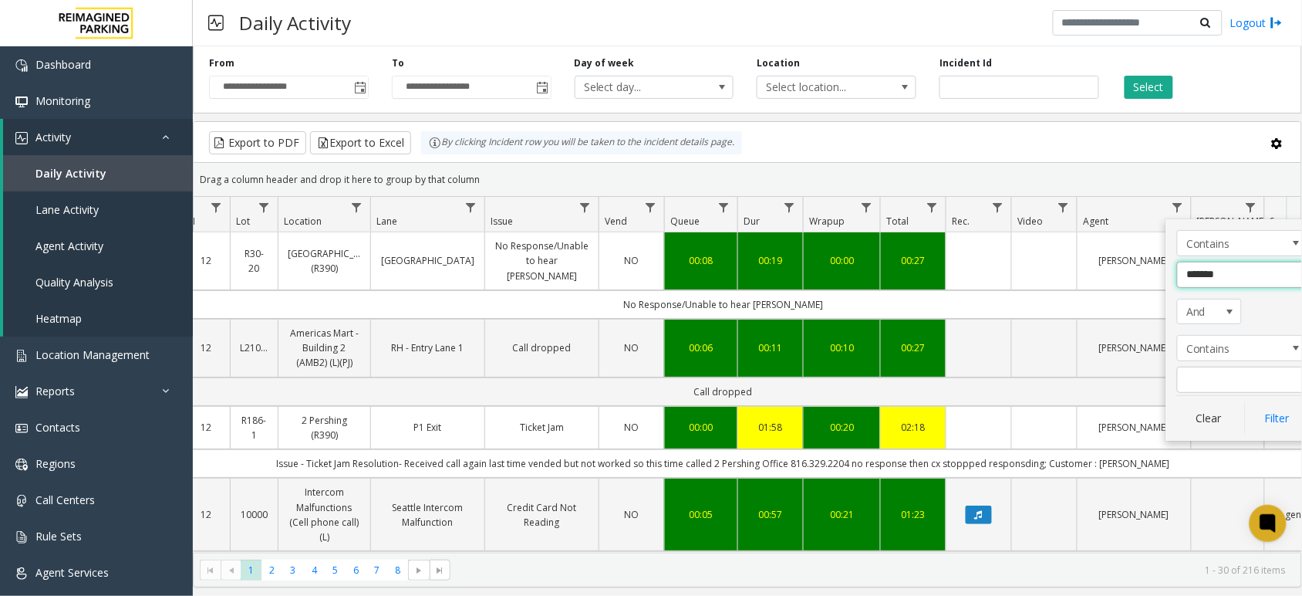
click button "Filter" at bounding box center [1276, 418] width 63 height 34
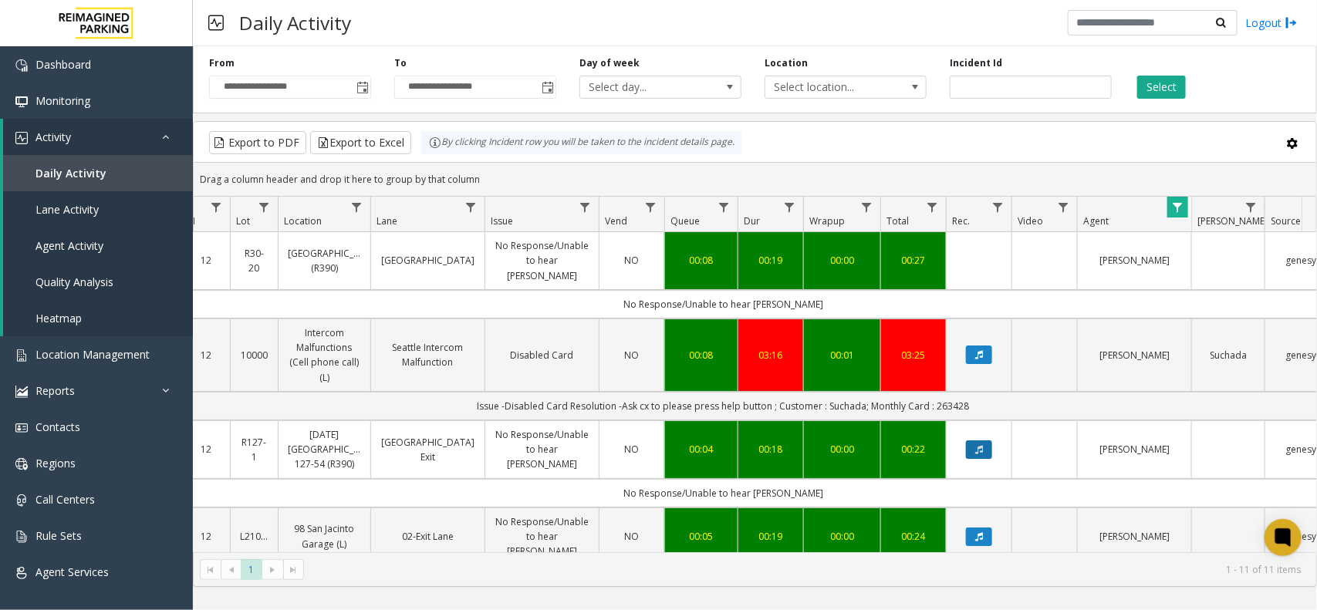
click at [980, 445] on icon "Data table" at bounding box center [979, 449] width 8 height 9
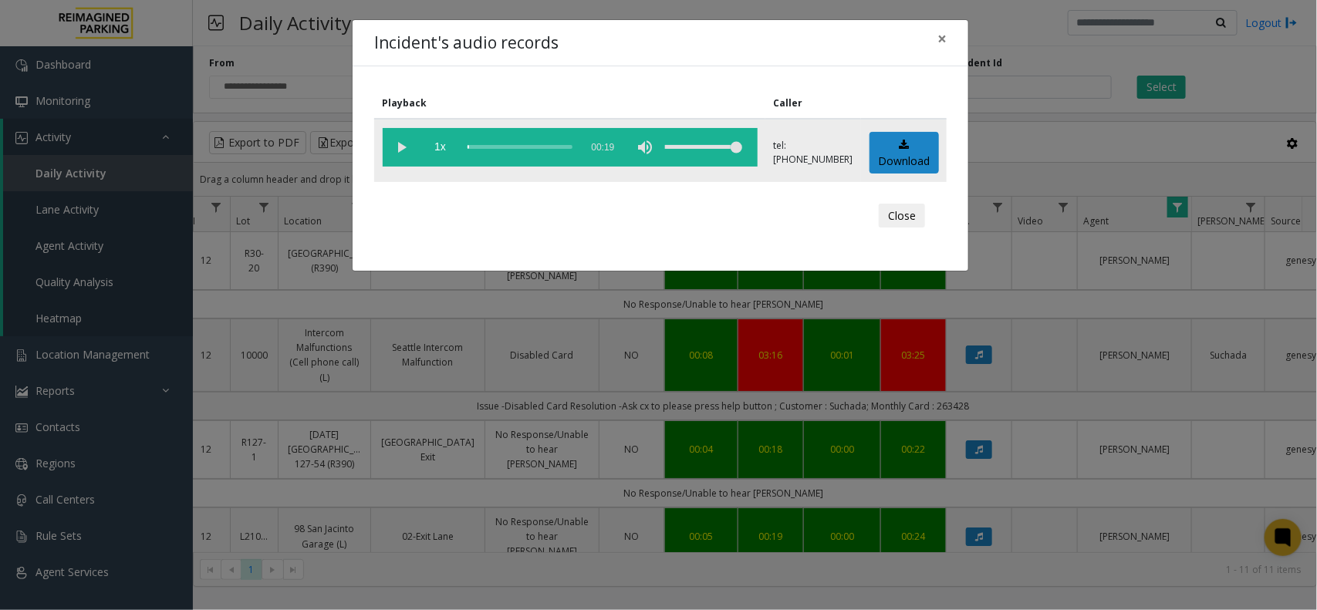
click at [399, 143] on vg-play-pause at bounding box center [402, 147] width 39 height 39
click at [530, 147] on div "scrub bar" at bounding box center [519, 147] width 105 height 39
click at [554, 148] on div "scrub bar" at bounding box center [519, 147] width 105 height 39
click at [940, 35] on span "×" at bounding box center [941, 39] width 9 height 22
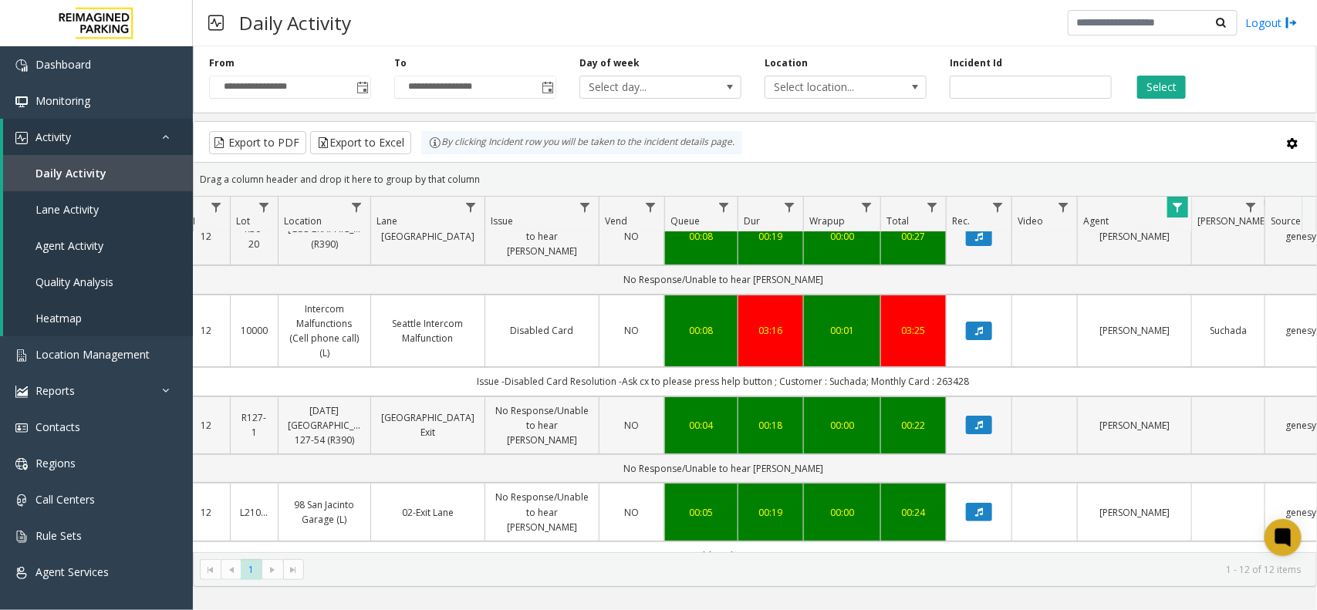
scroll to position [0, 191]
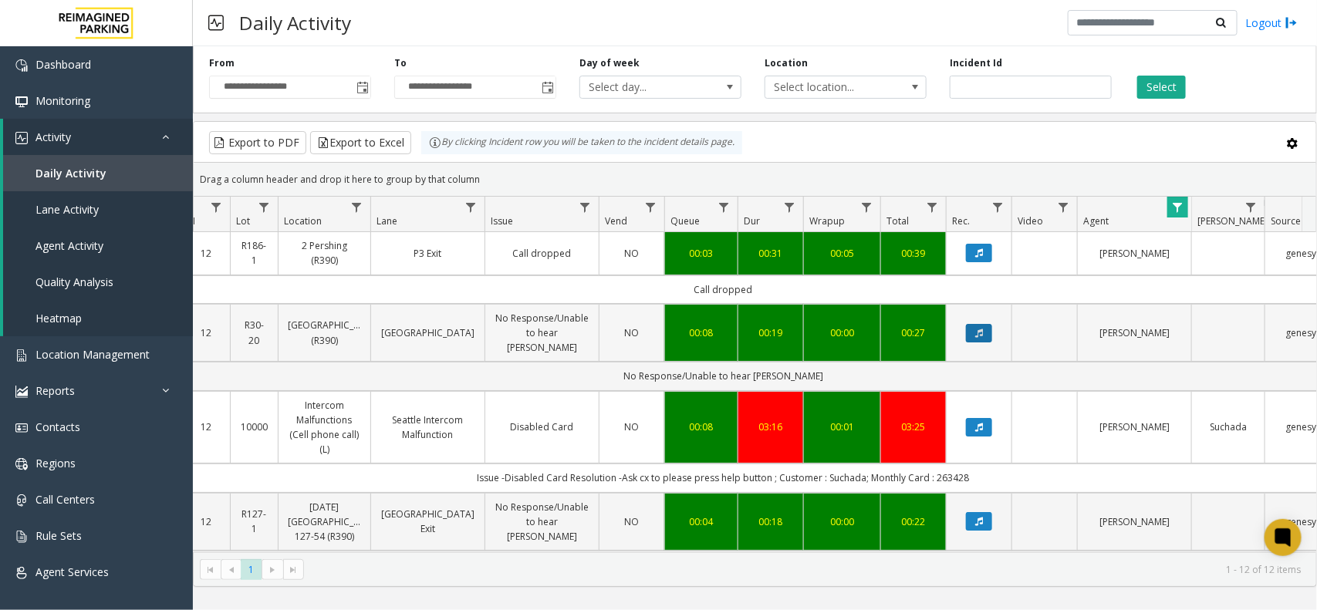
click at [980, 329] on icon "Data table" at bounding box center [979, 333] width 8 height 9
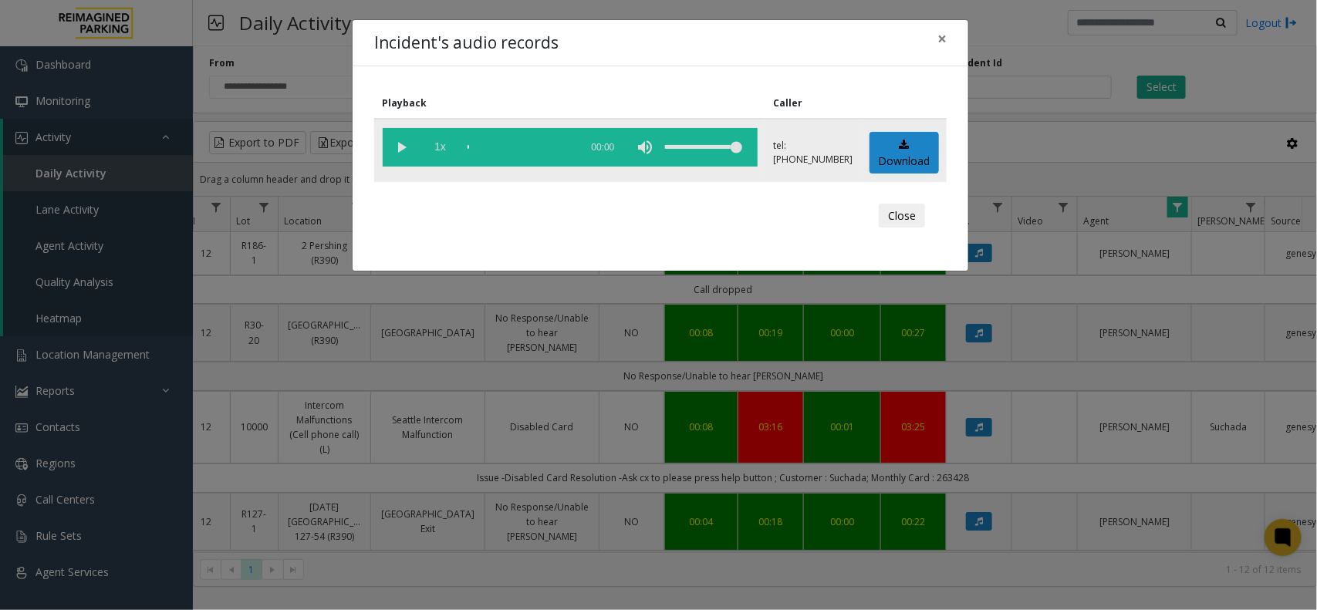
drag, startPoint x: 400, startPoint y: 153, endPoint x: 420, endPoint y: 156, distance: 21.1
click at [399, 153] on vg-play-pause at bounding box center [402, 147] width 39 height 39
click at [943, 36] on span "×" at bounding box center [941, 39] width 9 height 22
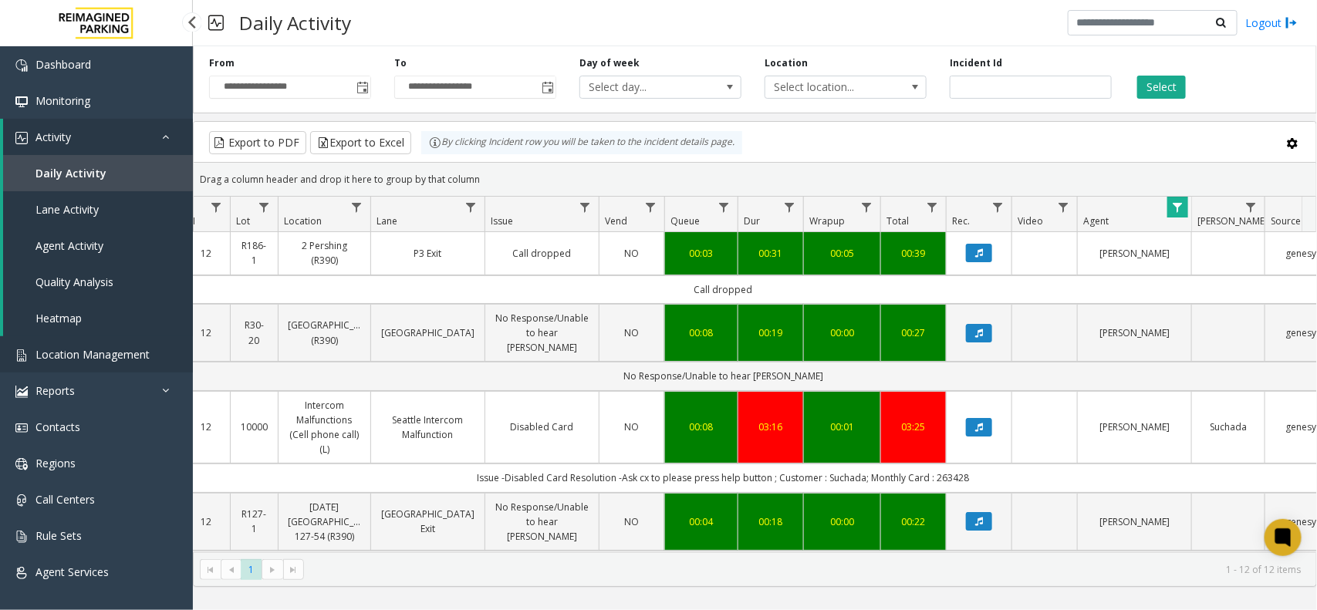
click at [123, 357] on span "Location Management" at bounding box center [92, 354] width 114 height 15
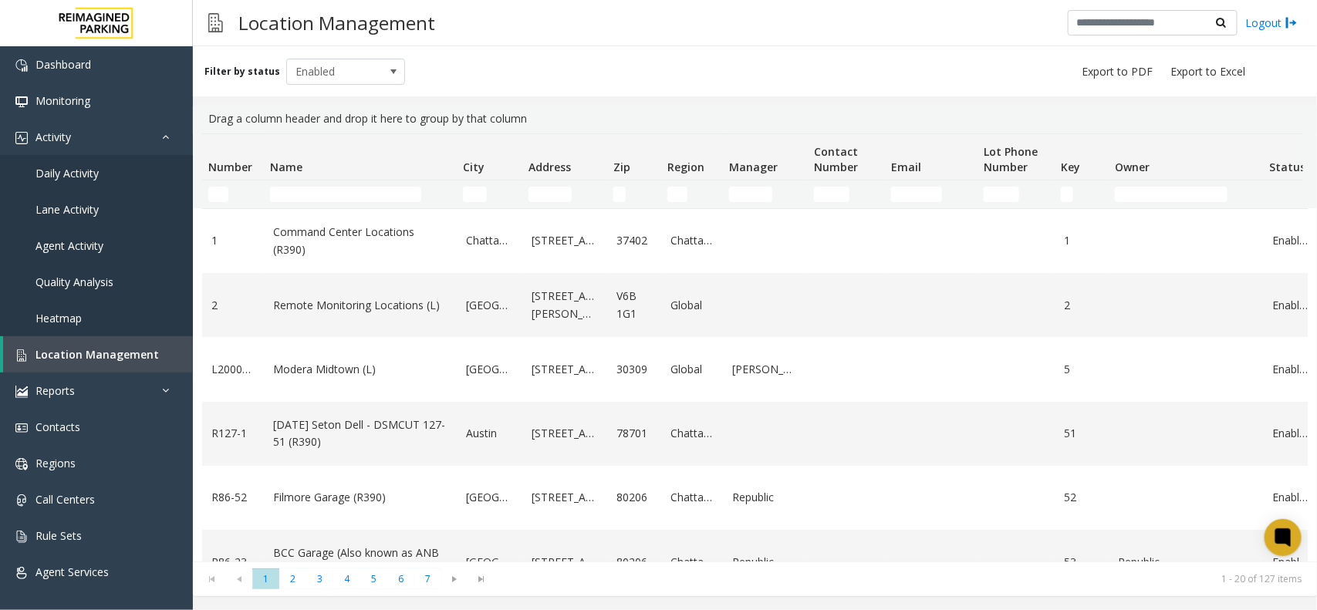
click at [363, 184] on td "Name Filter" at bounding box center [360, 195] width 193 height 28
drag, startPoint x: 406, startPoint y: 197, endPoint x: 403, endPoint y: 180, distance: 17.2
click at [406, 197] on input "Name Filter" at bounding box center [345, 194] width 151 height 15
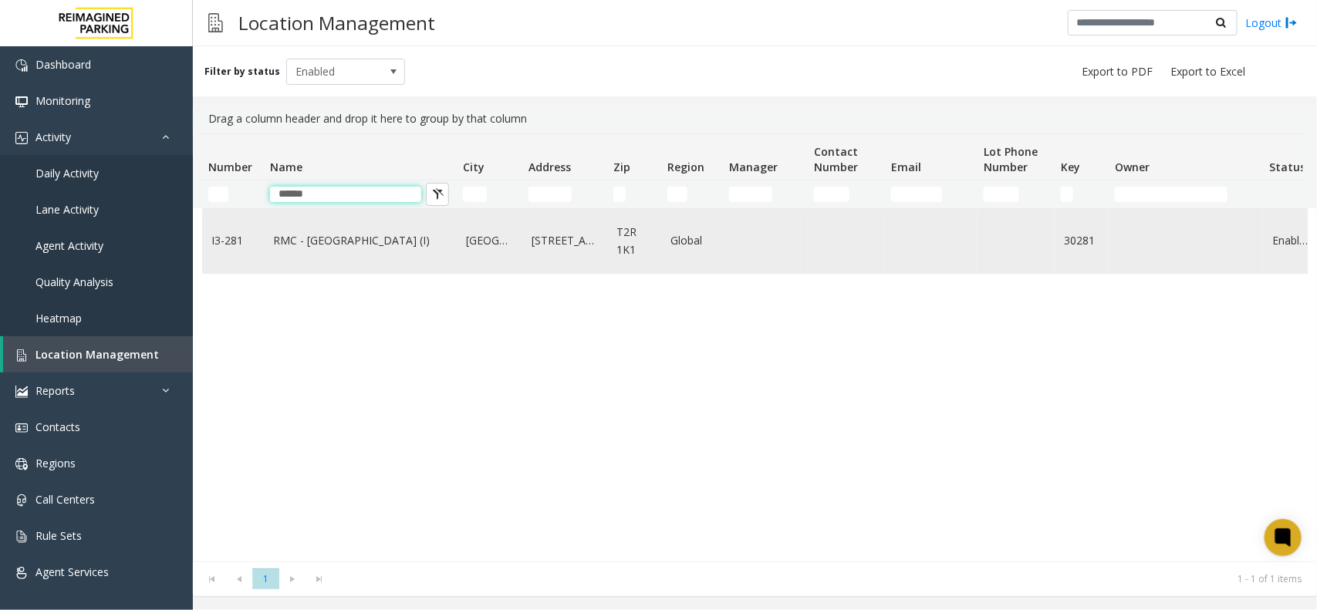
type input "*****"
click at [359, 244] on link "RMC - [GEOGRAPHIC_DATA] (I)" at bounding box center [360, 240] width 174 height 17
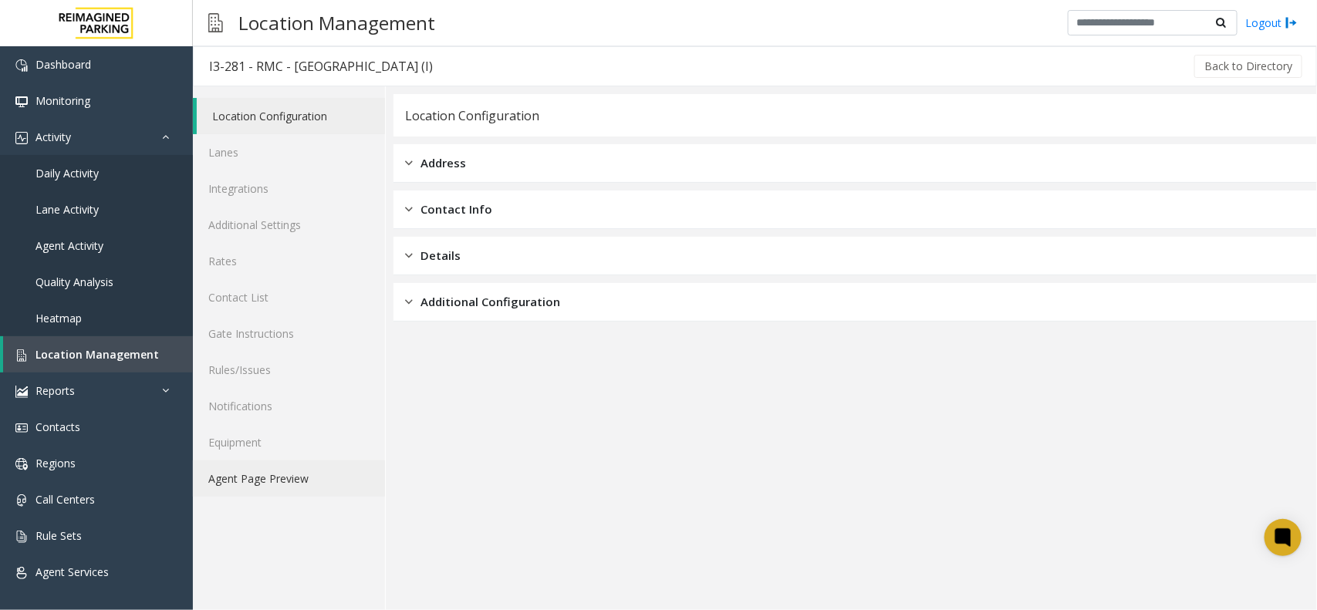
click at [265, 474] on link "Agent Page Preview" at bounding box center [289, 479] width 192 height 36
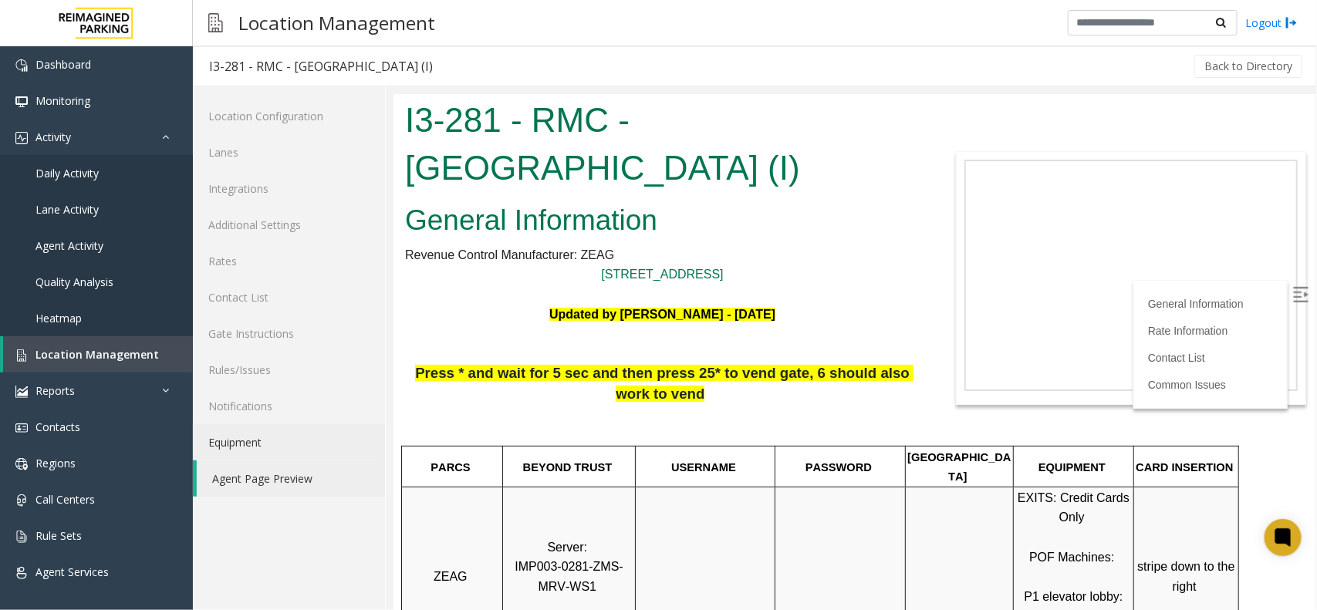
scroll to position [193, 0]
